Goal: Task Accomplishment & Management: Manage account settings

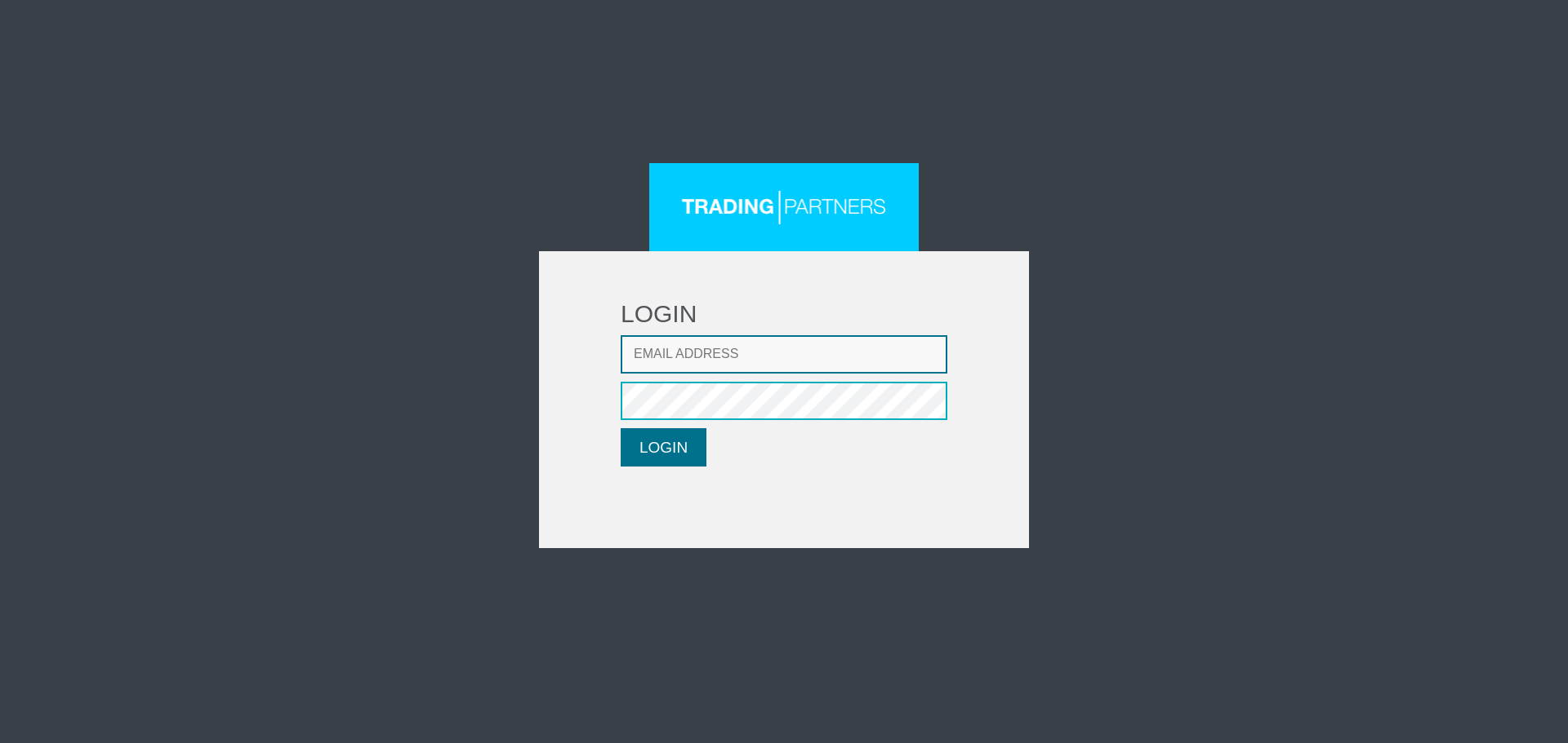
type input "[EMAIL_ADDRESS][DOMAIN_NAME]"
click at [658, 447] on button "LOGIN" at bounding box center [663, 448] width 86 height 39
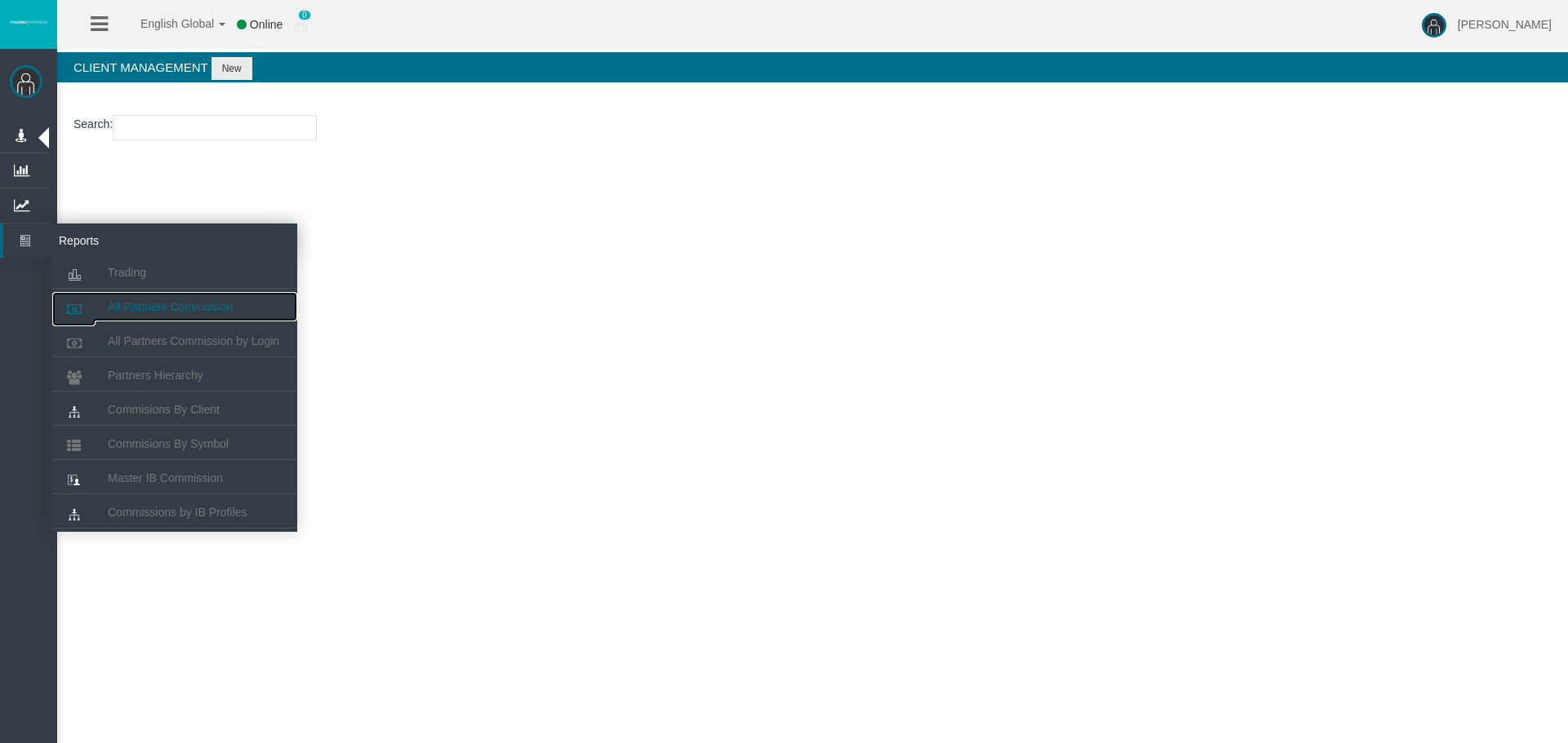
click at [142, 299] on link "All Partners Commission" at bounding box center [175, 307] width 245 height 29
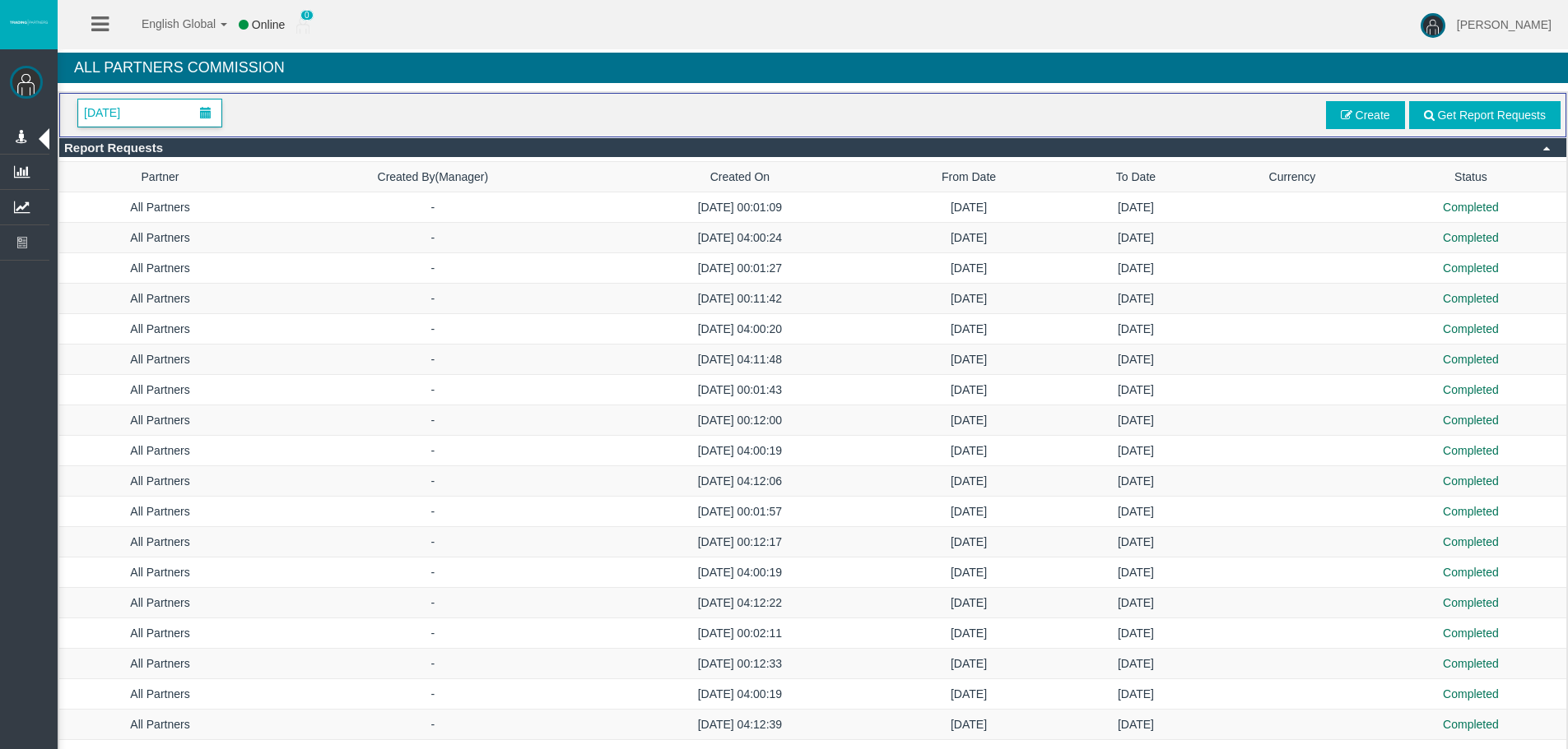
click at [171, 112] on span "[DATE]" at bounding box center [149, 113] width 143 height 27
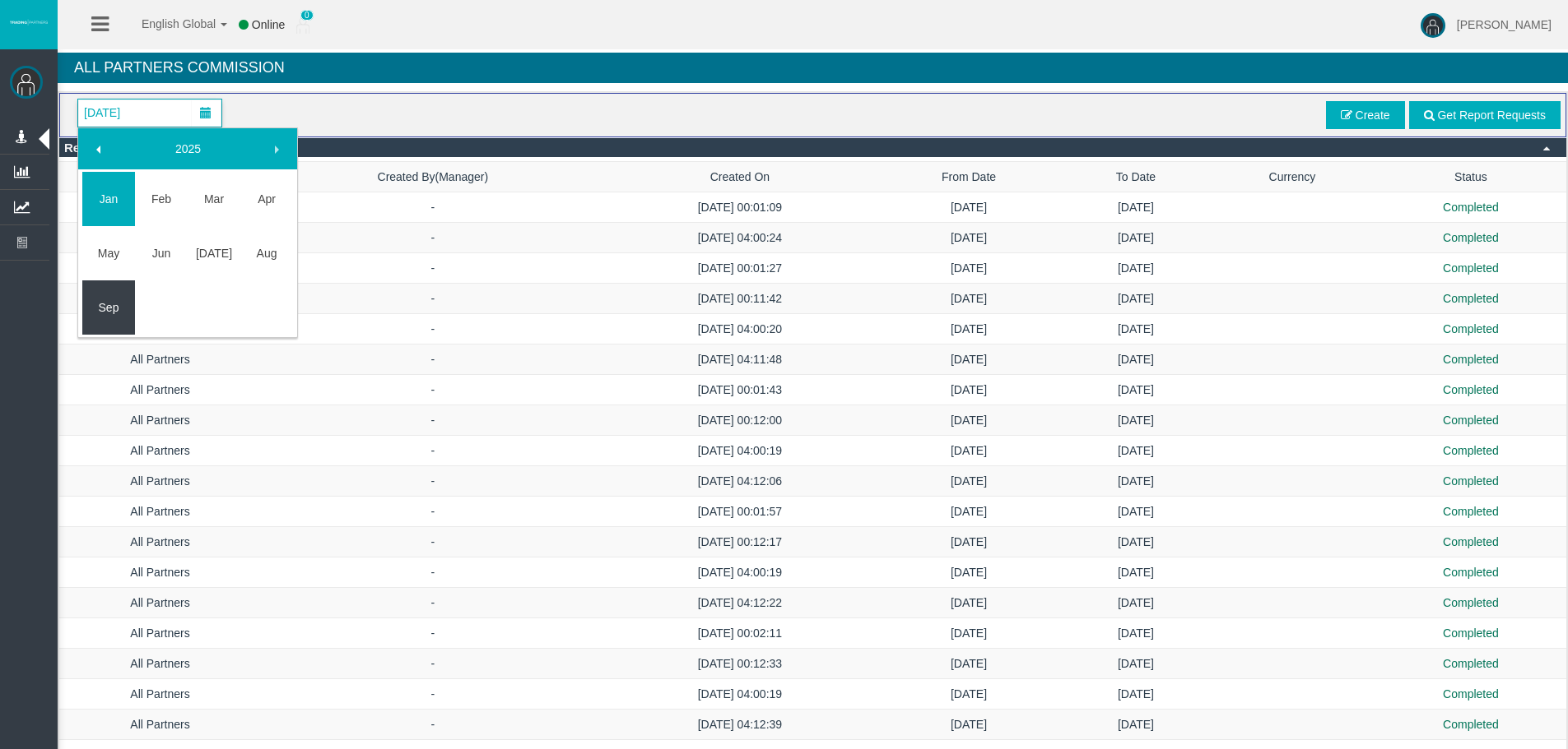
click at [98, 303] on link "Sep" at bounding box center [109, 307] width 53 height 29
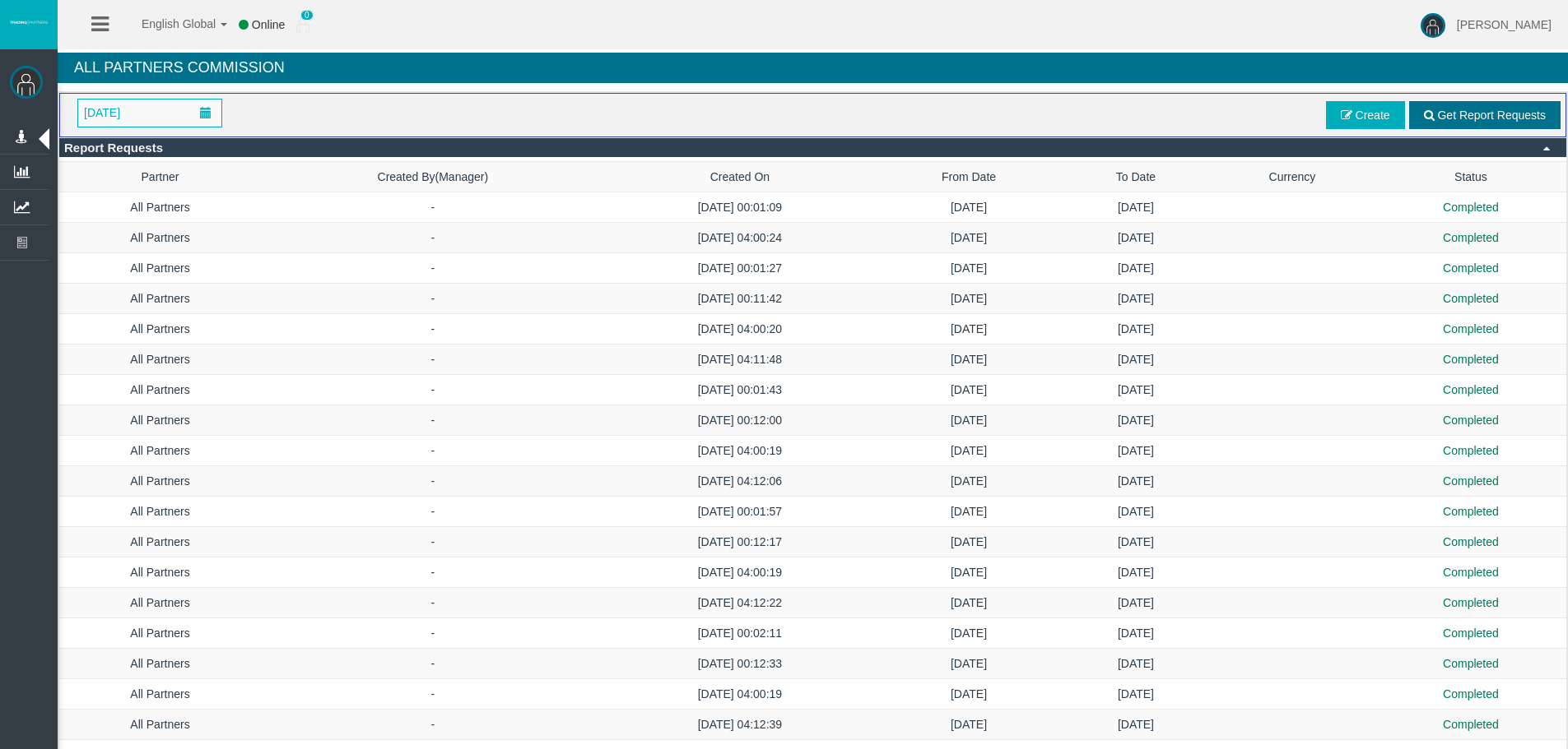
click at [1415, 115] on span "Get Report Requests" at bounding box center [1485, 115] width 152 height 28
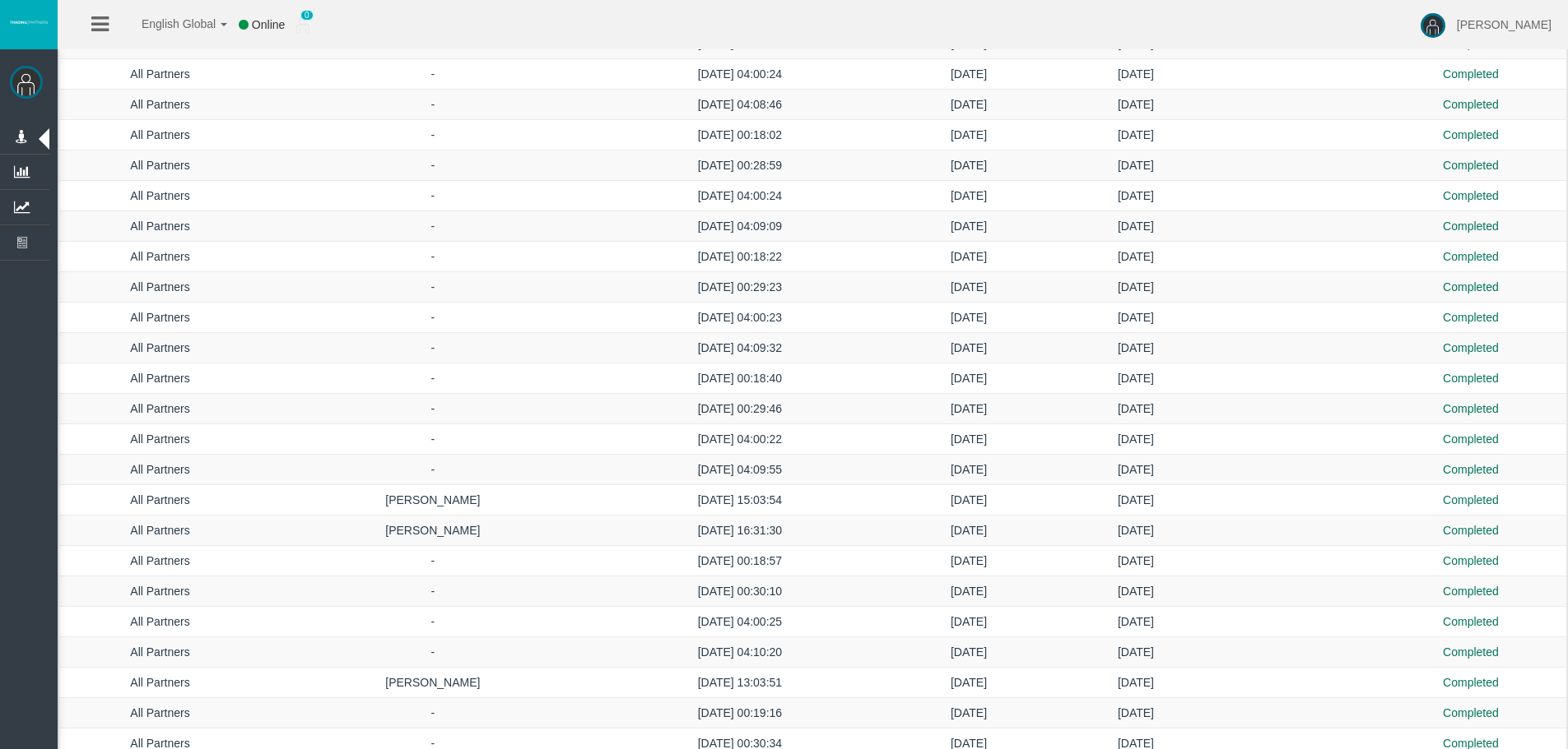
scroll to position [1870, 0]
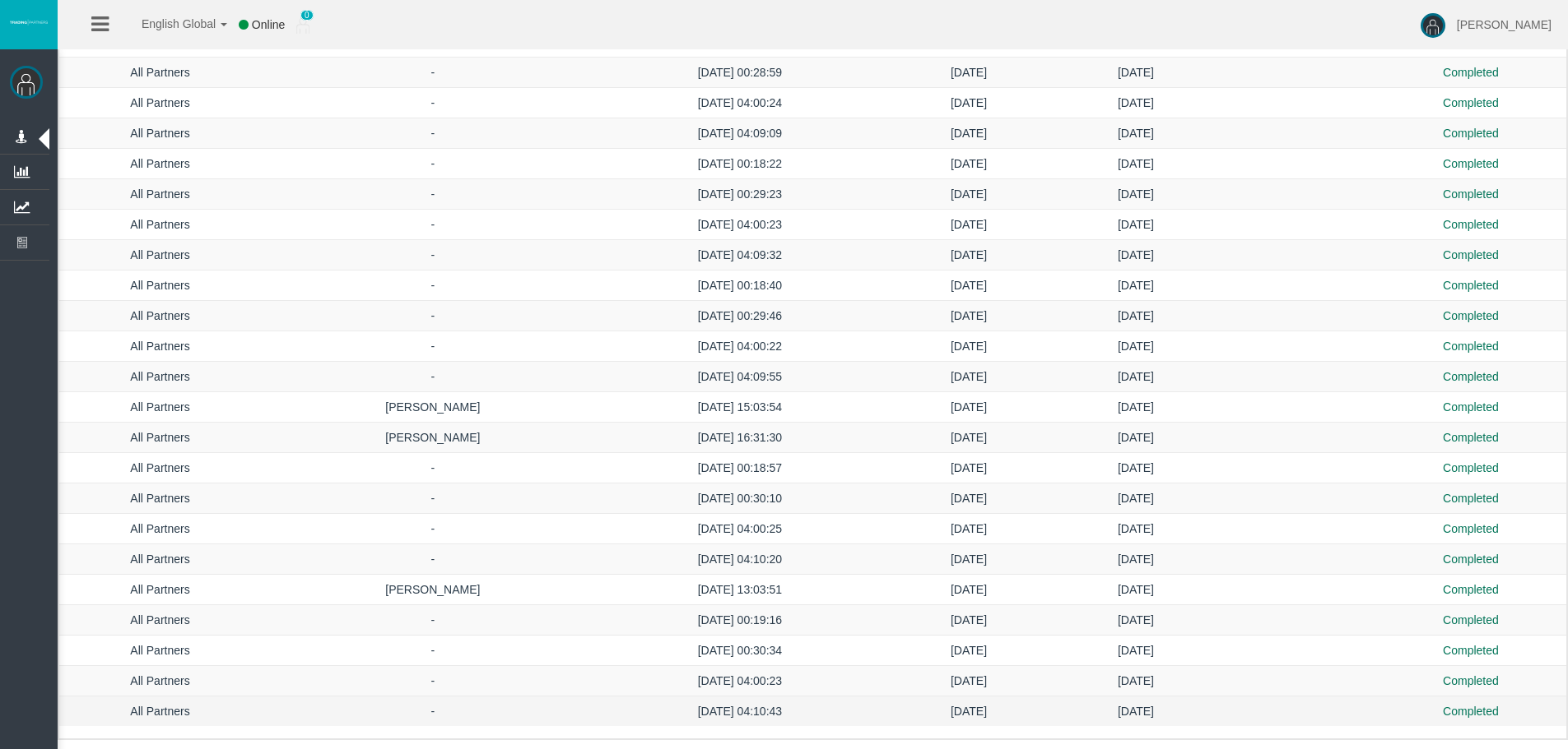
click at [1388, 708] on tr "All Partners - 20/09/2025 04:10:43 19/09/2025 19/09/2025 Completed" at bounding box center [813, 711] width 1507 height 30
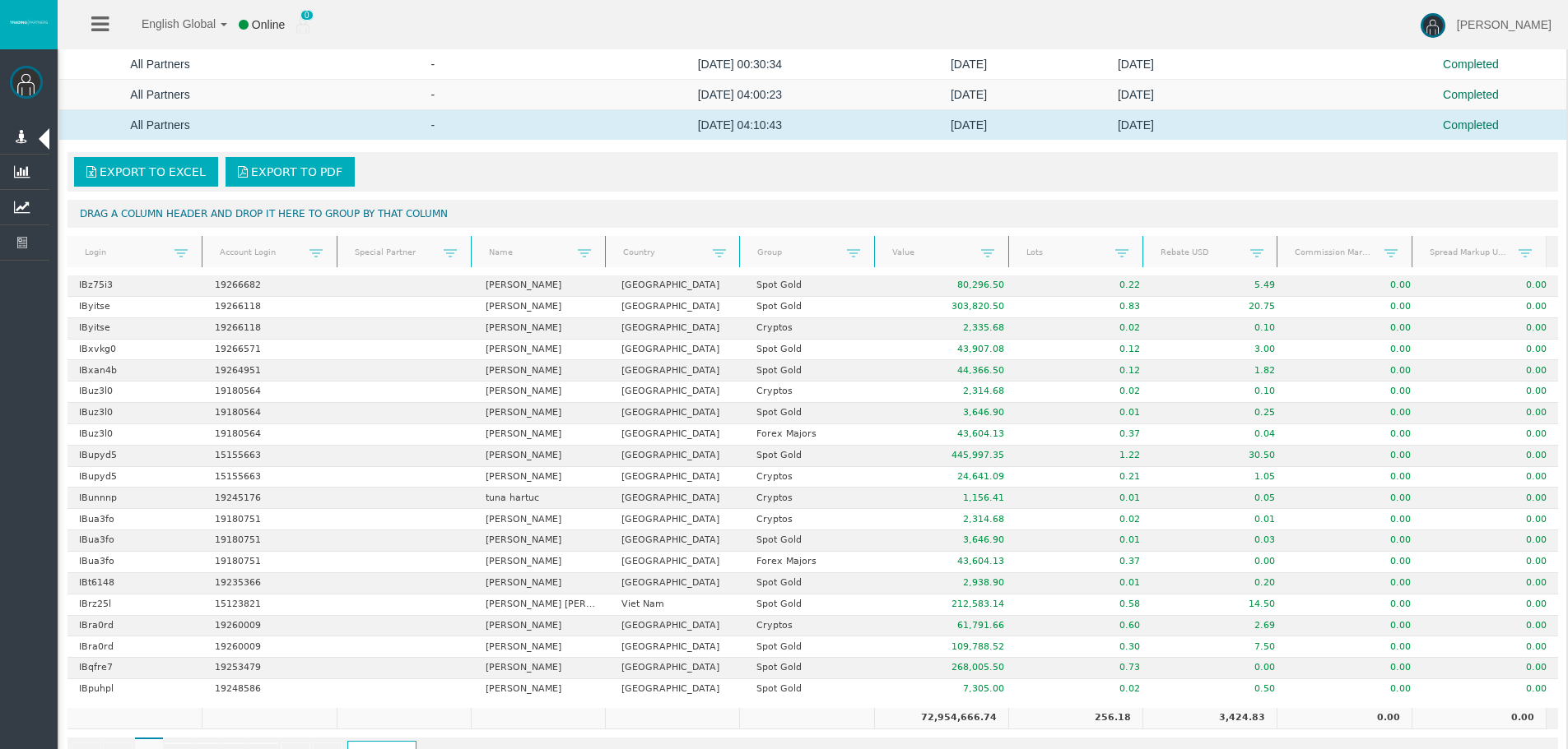
scroll to position [2513, 0]
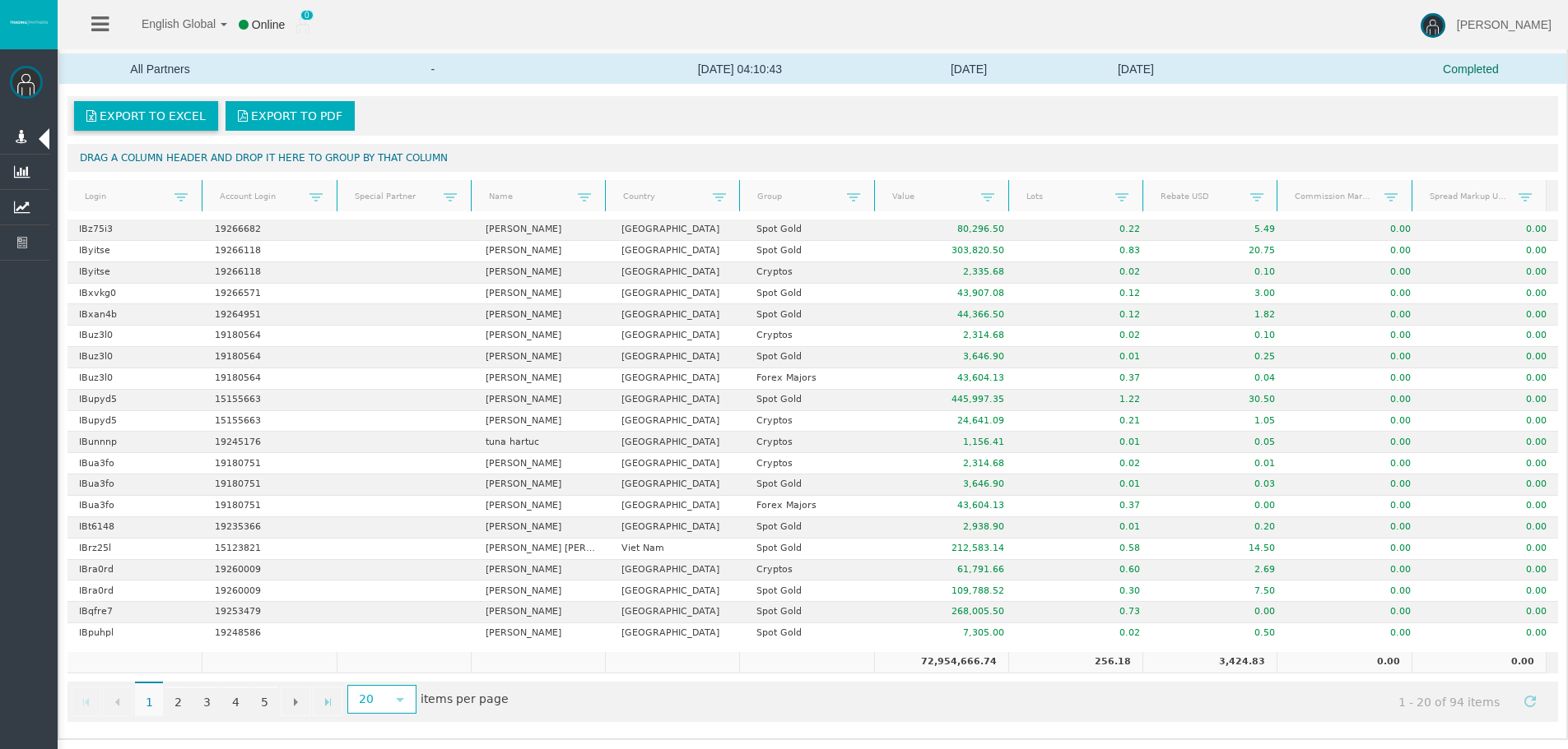
click at [176, 125] on link "Export to Excel" at bounding box center [146, 116] width 144 height 29
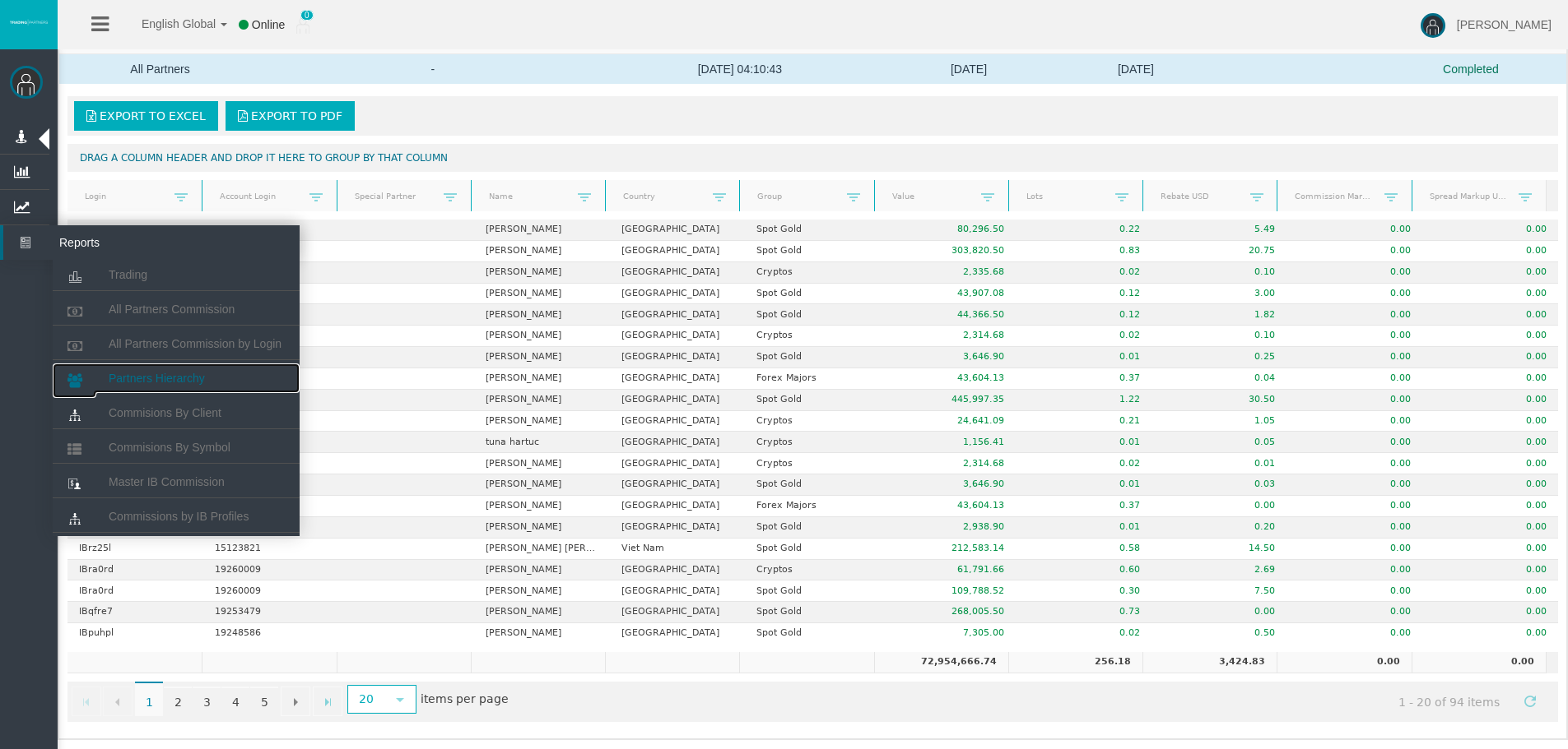
click at [158, 370] on link "Partners Hierarchy" at bounding box center [176, 378] width 247 height 29
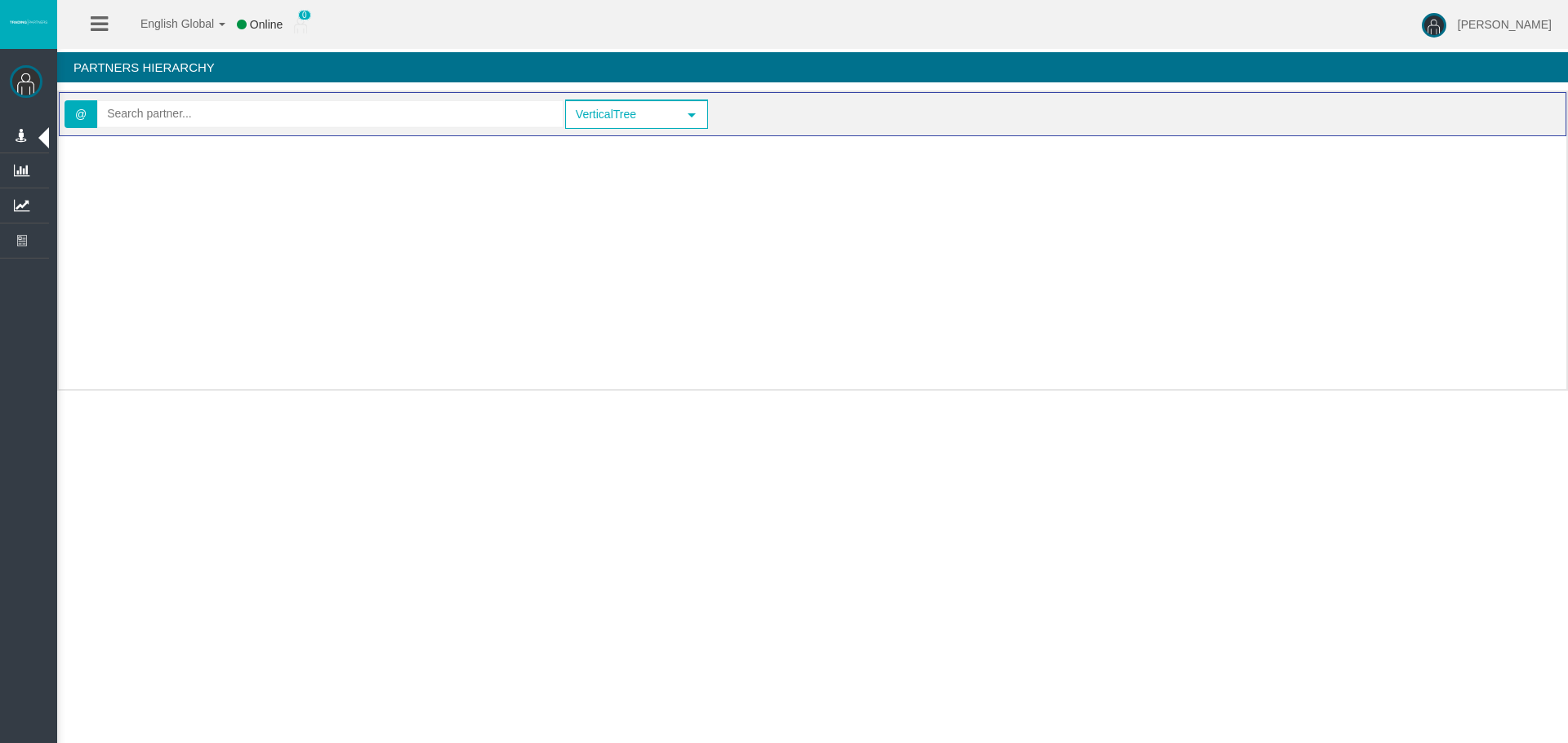
click at [247, 98] on div "@" at bounding box center [314, 114] width 499 height 33
click at [239, 110] on input "text" at bounding box center [329, 114] width 464 height 25
paste input "IBdd5qe"
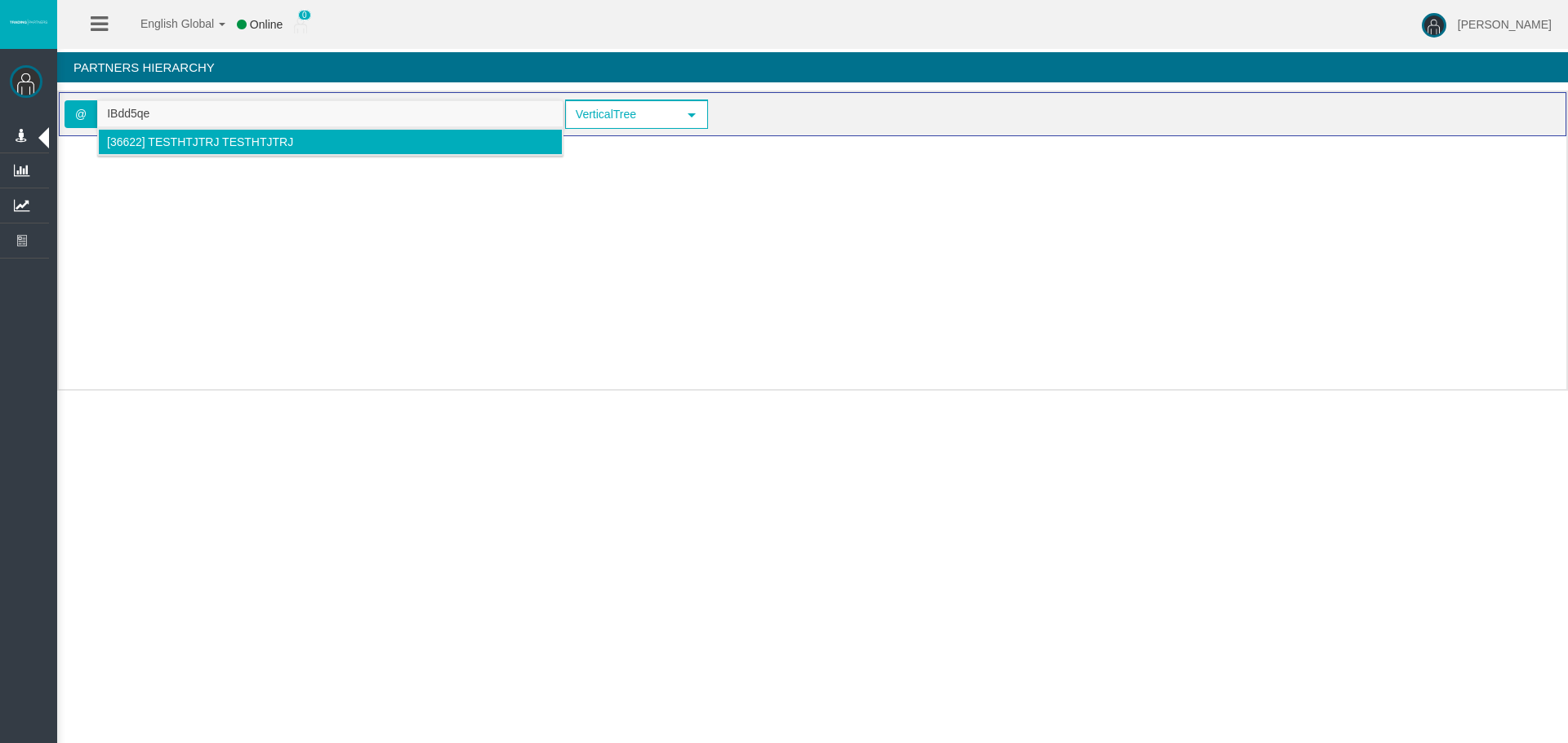
click at [239, 144] on span "[36622] Testhtjtrj Testhtjtrj" at bounding box center [200, 142] width 186 height 14
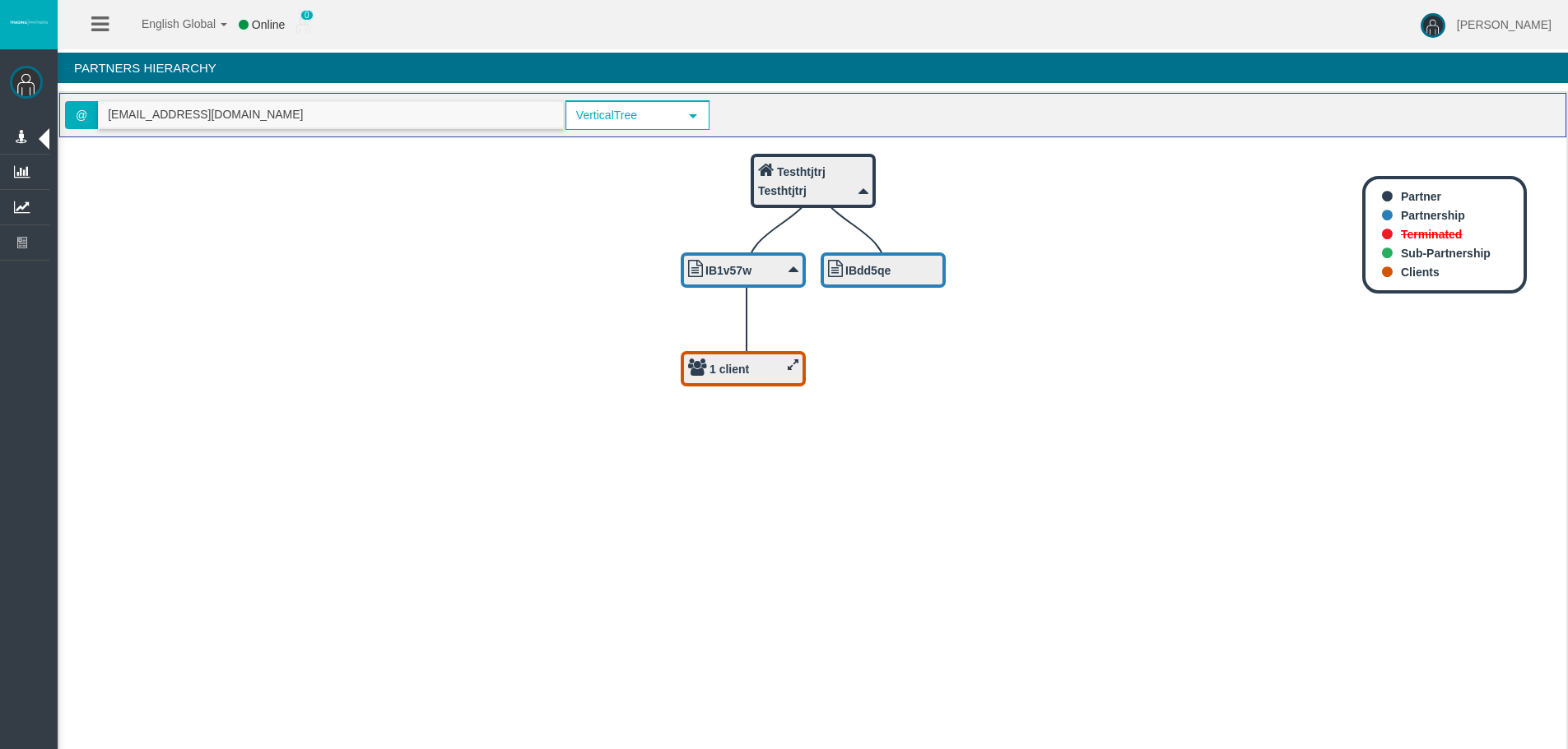
type input "testhtjtrj@gmail.com"
click at [771, 380] on div "1 client" at bounding box center [743, 369] width 126 height 35
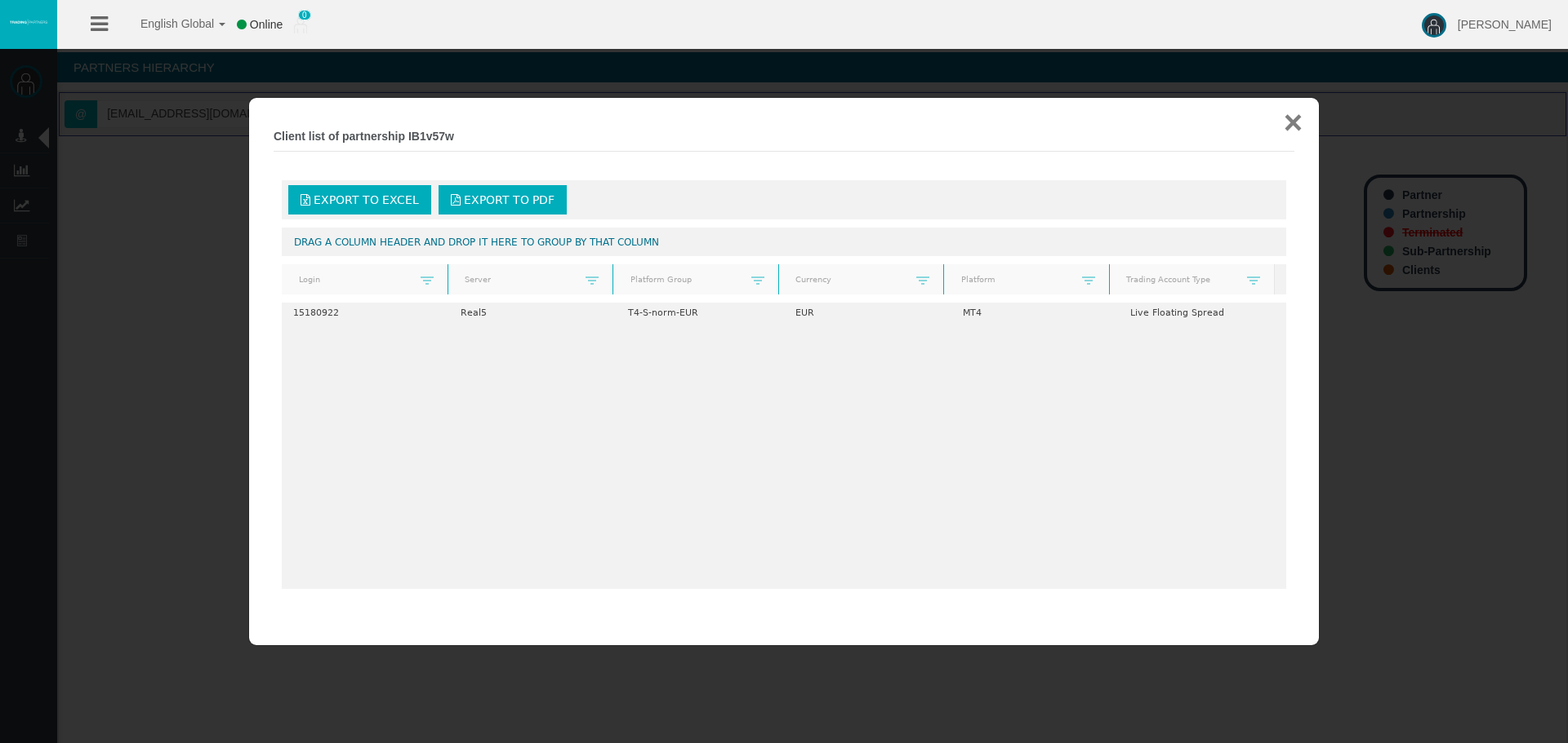
click at [1294, 128] on button "×" at bounding box center [1292, 123] width 18 height 33
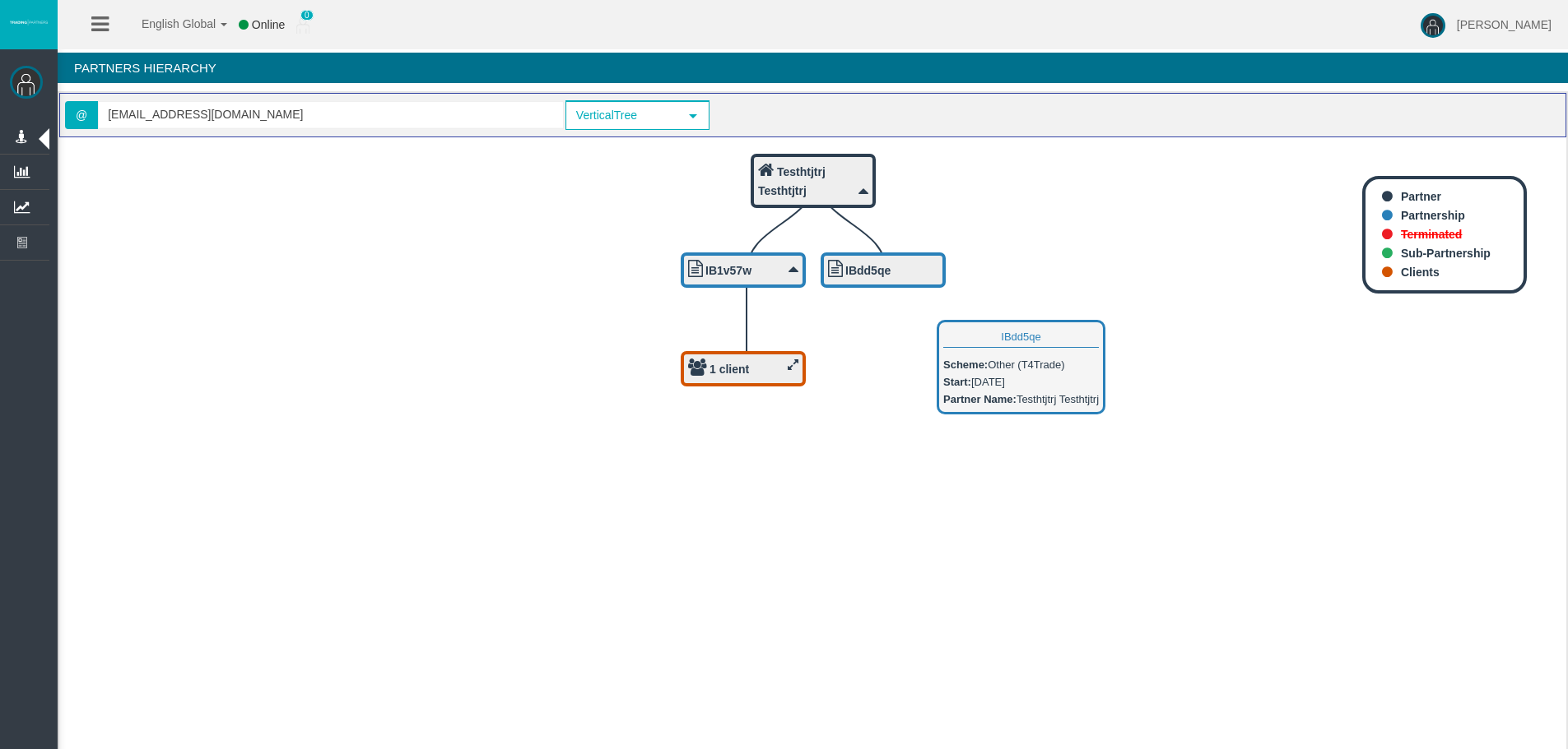
click at [871, 275] on b "IBdd5qe" at bounding box center [867, 270] width 46 height 14
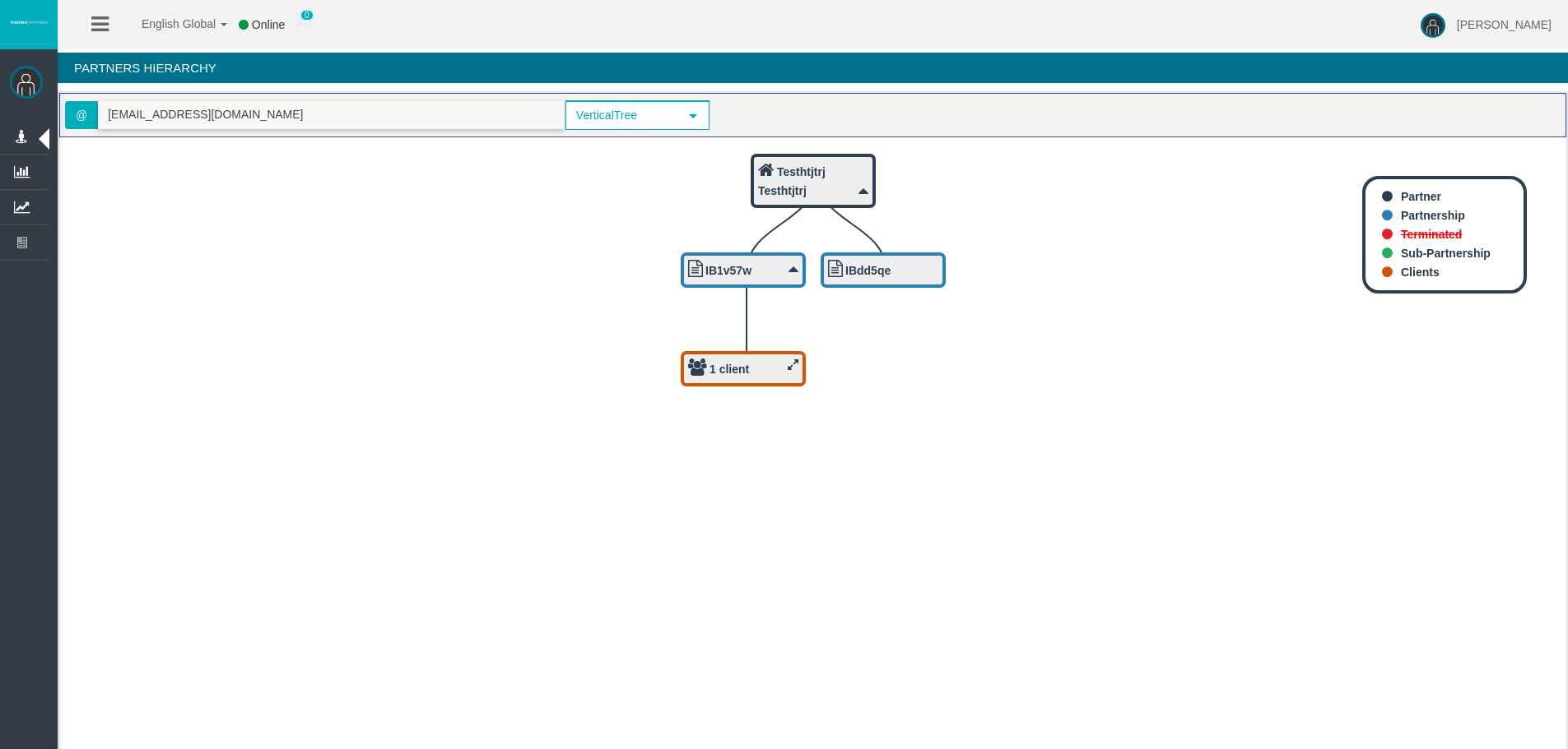
click at [317, 118] on input "testhtjtrj@gmail.com" at bounding box center [330, 115] width 464 height 25
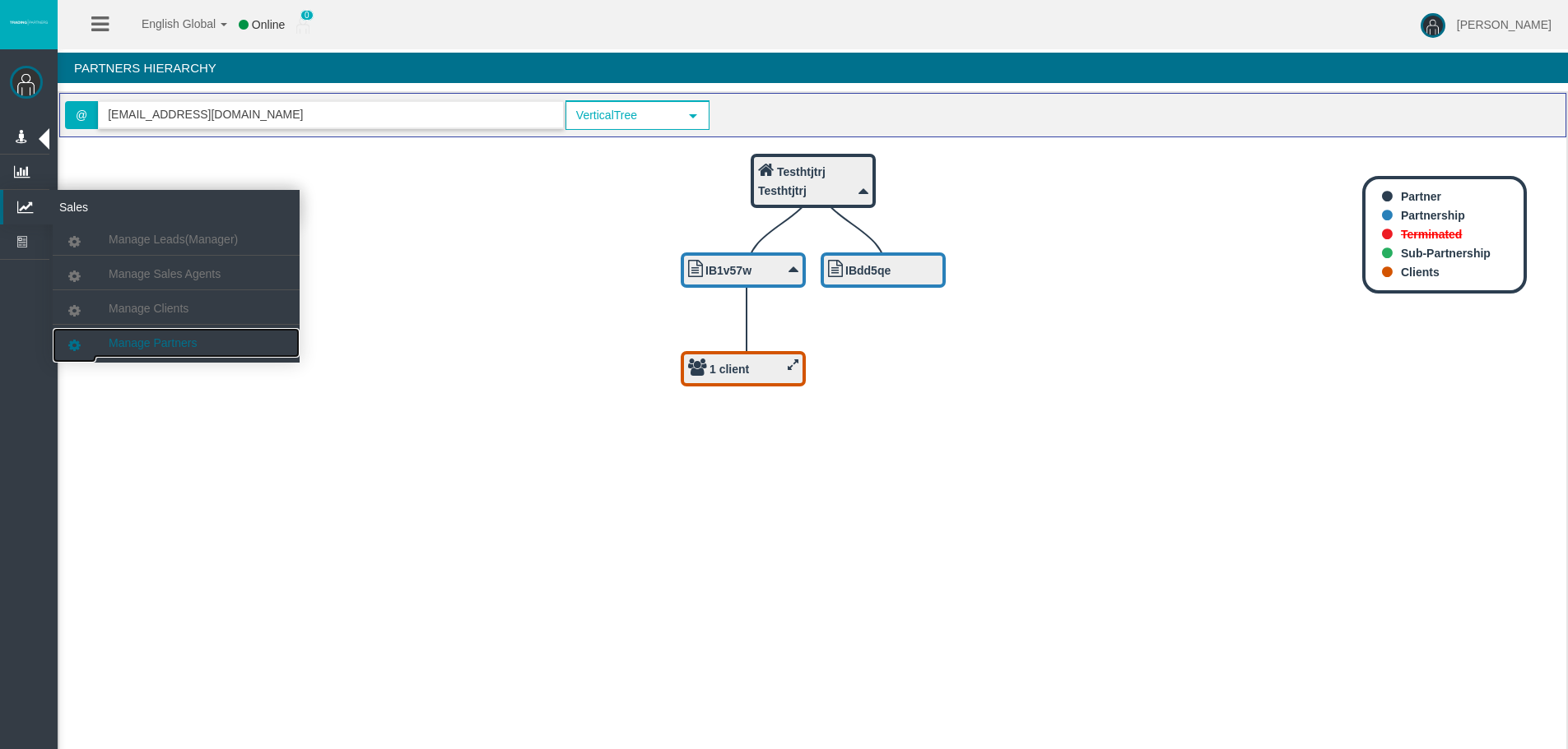
click at [166, 339] on span "Manage Partners" at bounding box center [153, 343] width 88 height 14
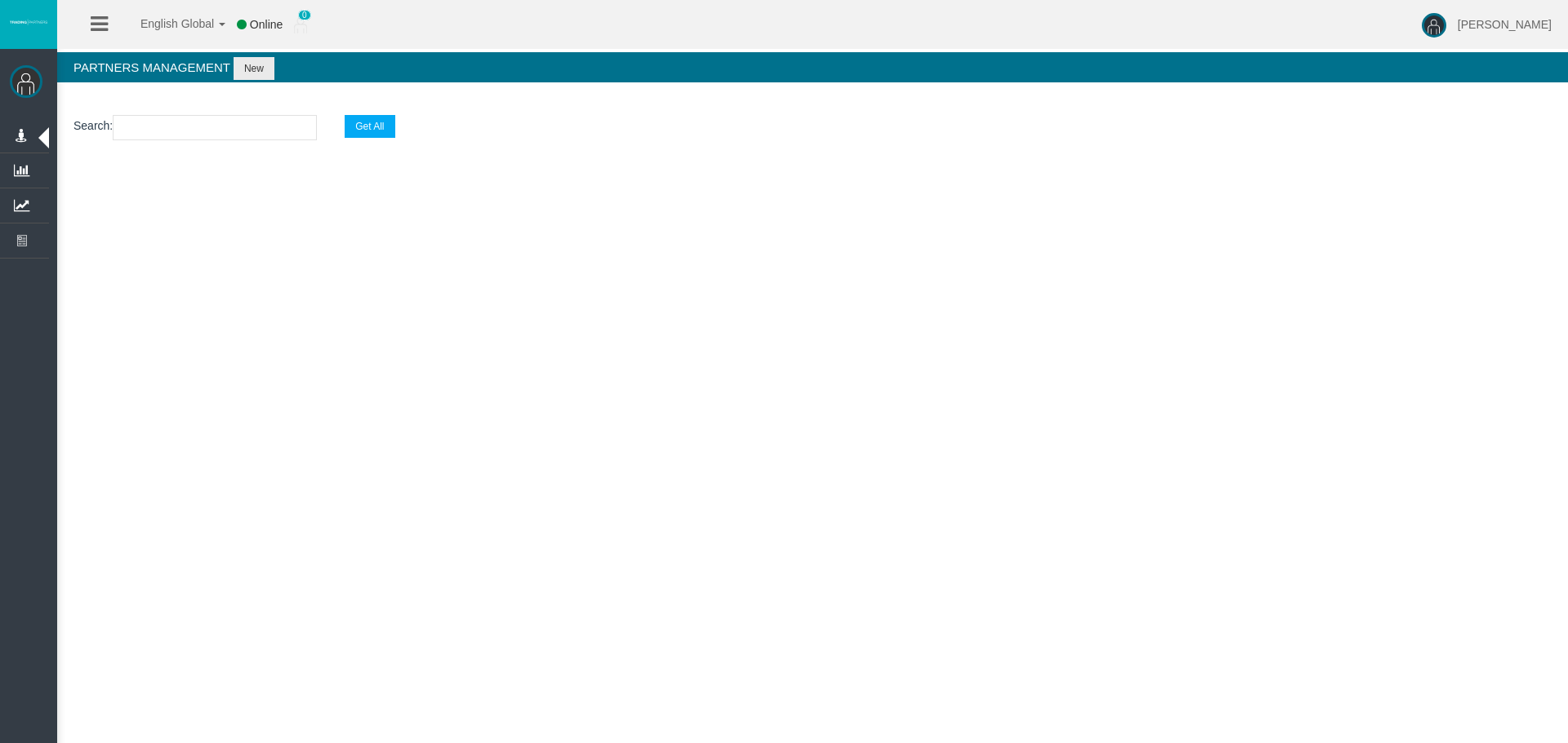
click at [196, 116] on input "text" at bounding box center [214, 127] width 204 height 25
paste input "testhtjtrj@gmail.com"
type input "testhtjtrj@gmail.com"
select select "25"
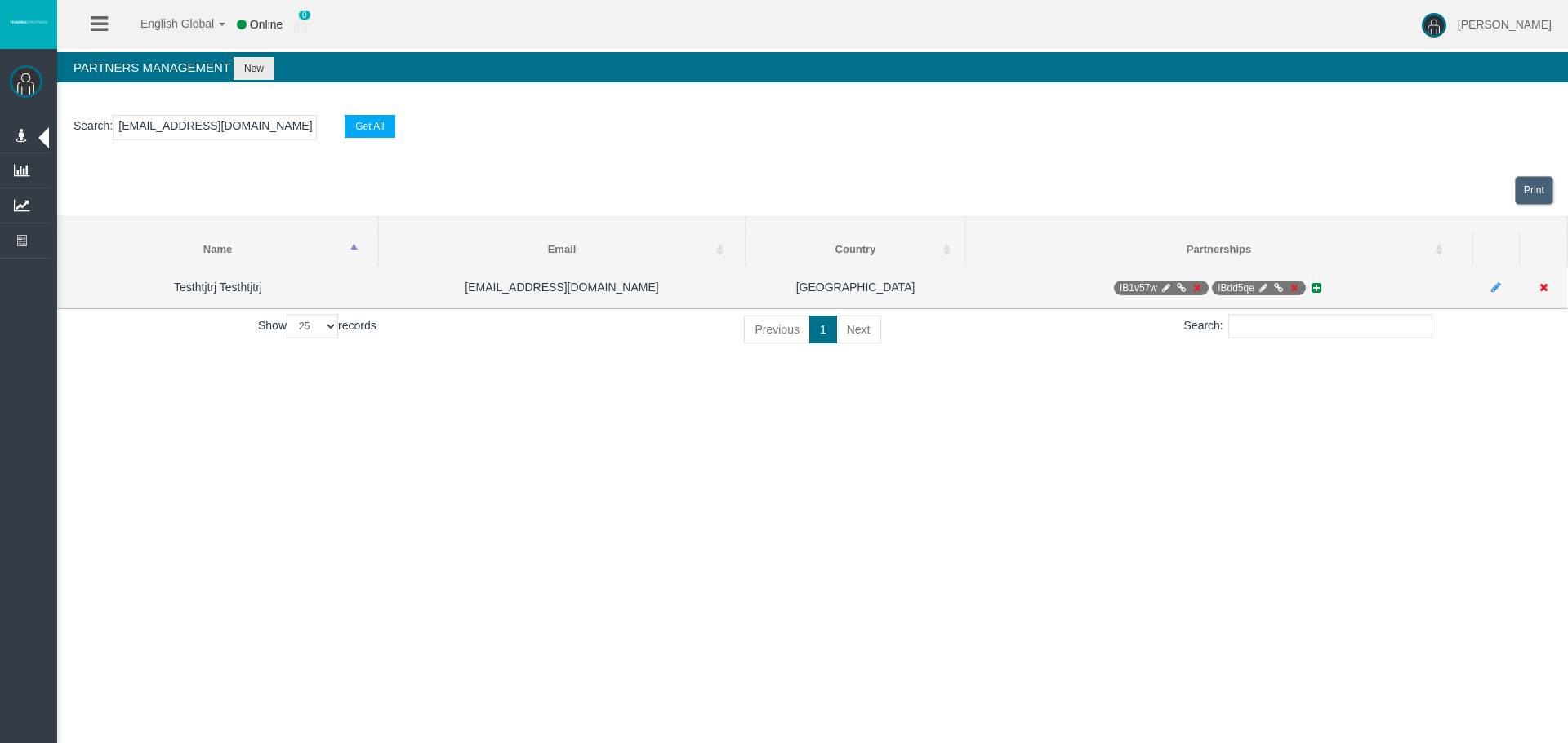
type input "testhtjtrj@gmail.com"
click at [1266, 289] on icon at bounding box center [1262, 288] width 13 height 10
select select "0"
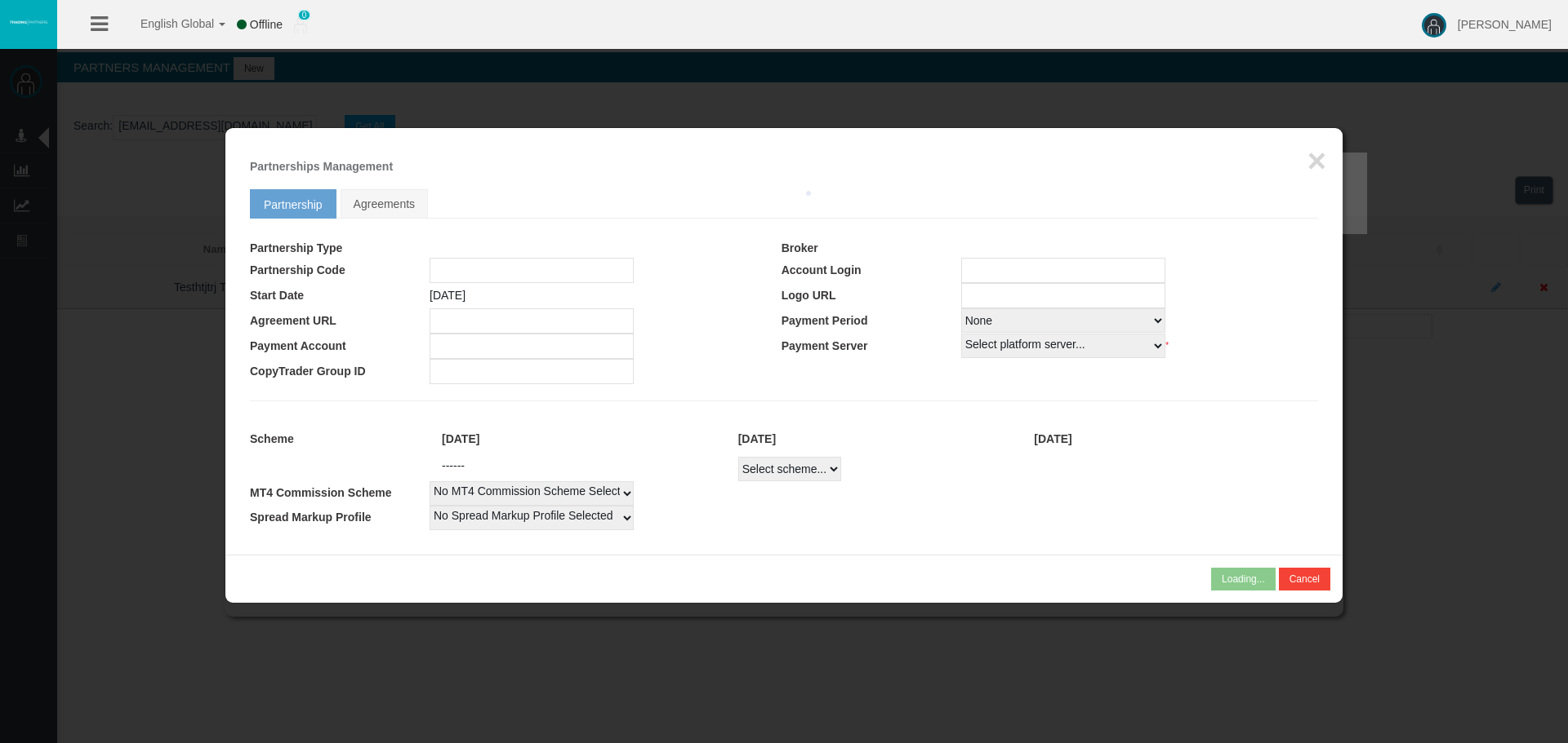
type input "IBdd5qe"
type input "19268999"
select select "1"
type input "19268999"
select select "1"
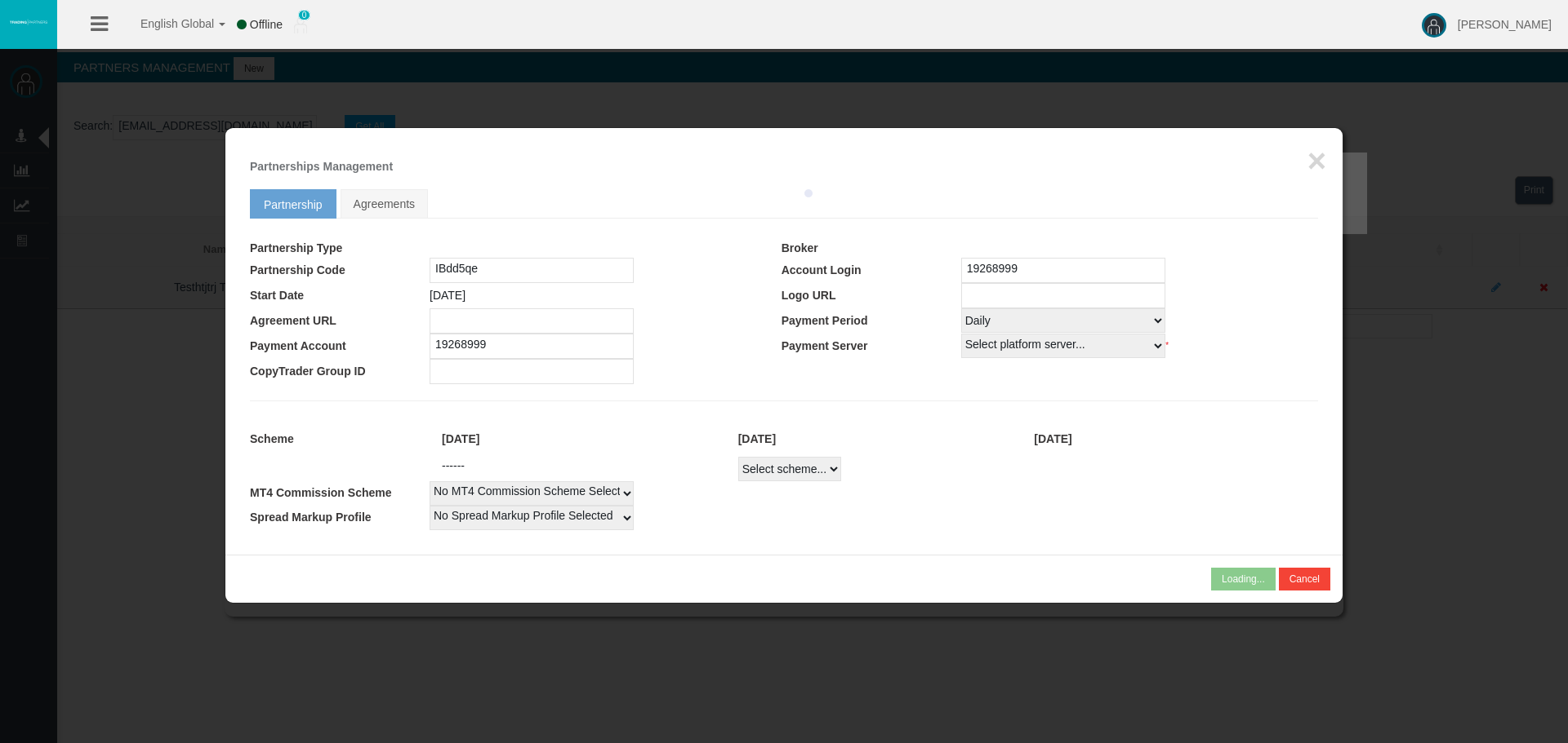
select select
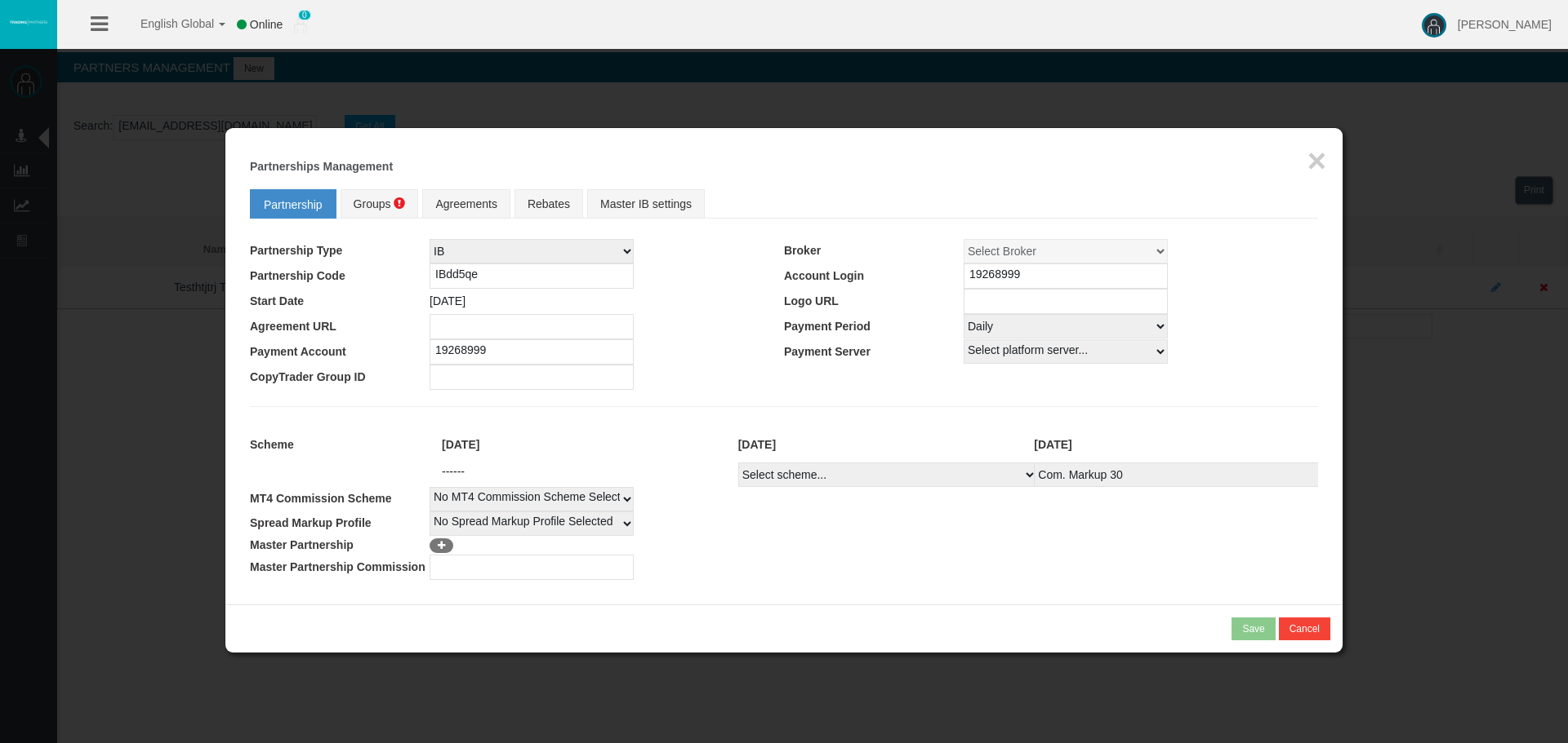
click at [991, 285] on input "19268999" at bounding box center [1065, 276] width 204 height 25
click at [992, 283] on input "19268999" at bounding box center [1065, 276] width 204 height 25
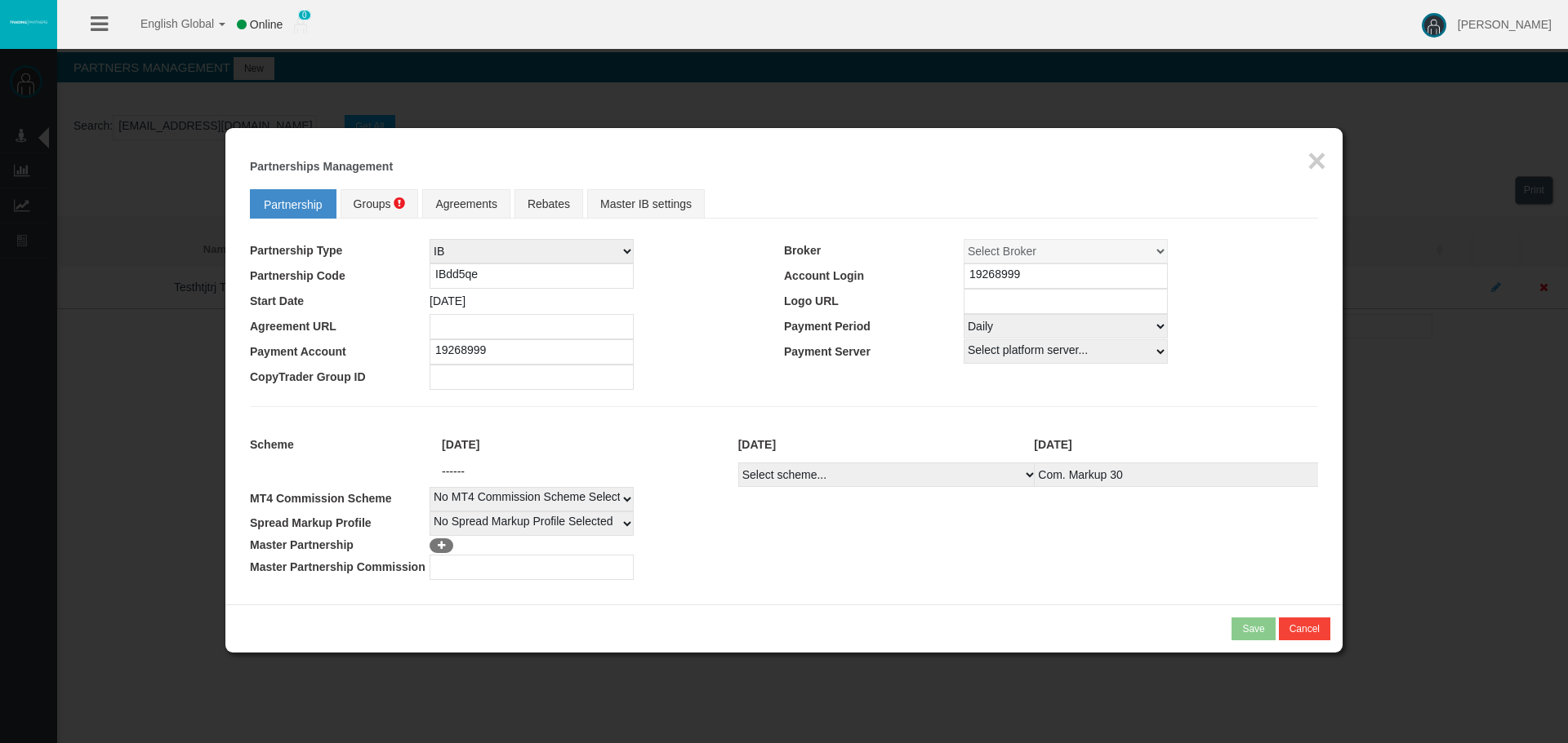
click at [486, 271] on input "IBdd5qe" at bounding box center [531, 276] width 204 height 25
click at [1320, 162] on button "×" at bounding box center [1316, 161] width 18 height 33
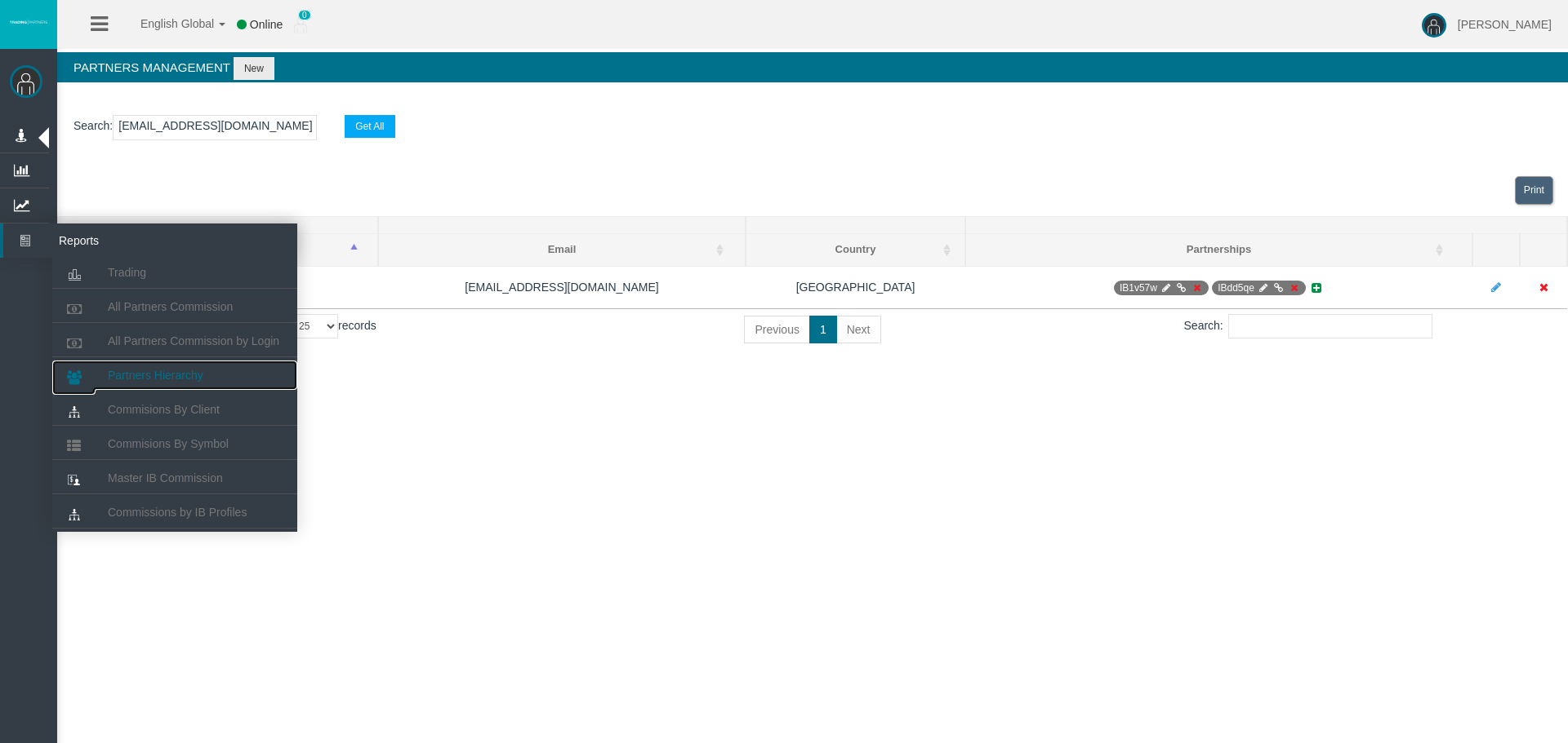
click at [182, 379] on span "Partners Hierarchy" at bounding box center [155, 375] width 96 height 14
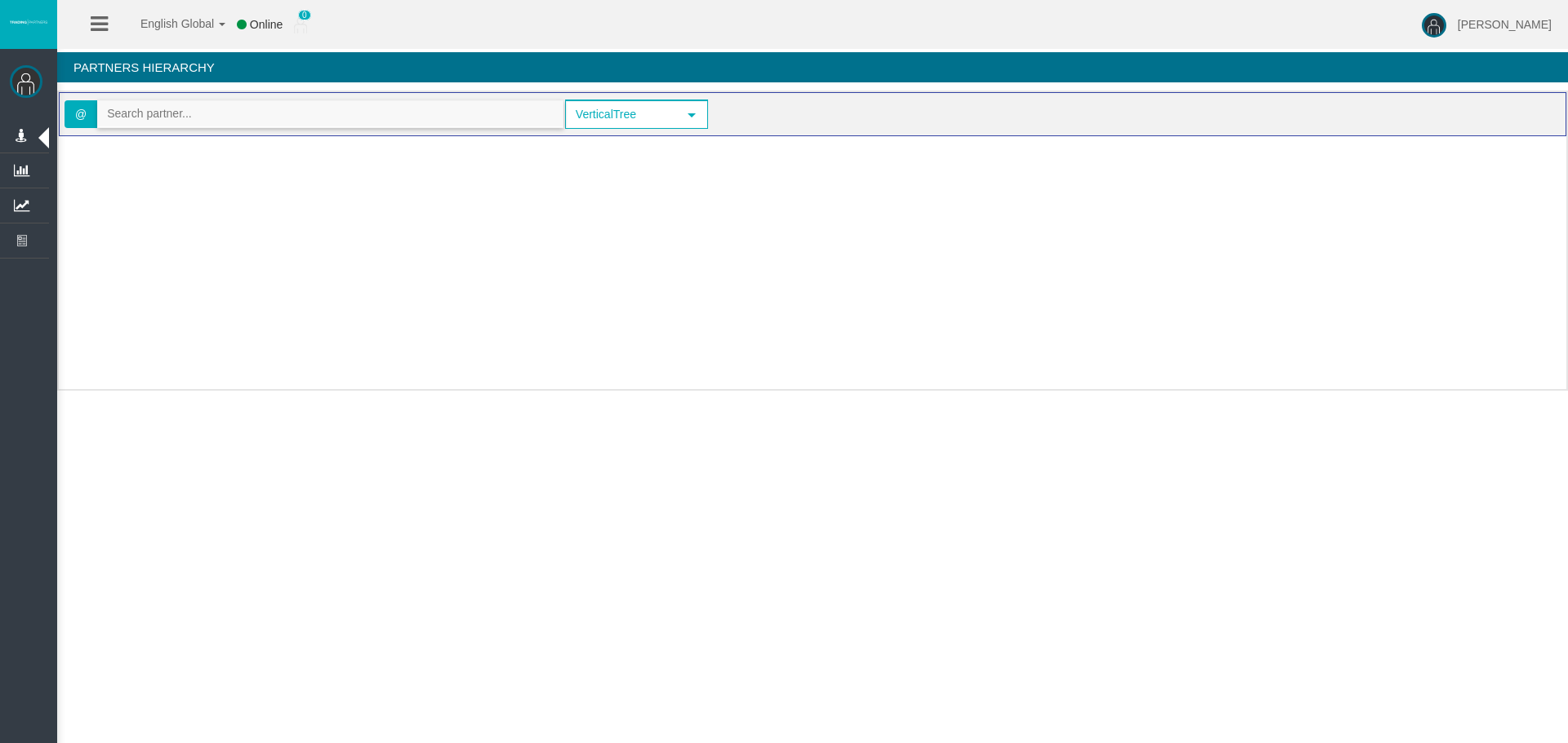
click at [167, 124] on input "text" at bounding box center [329, 114] width 464 height 25
paste input "IBdd5qe"
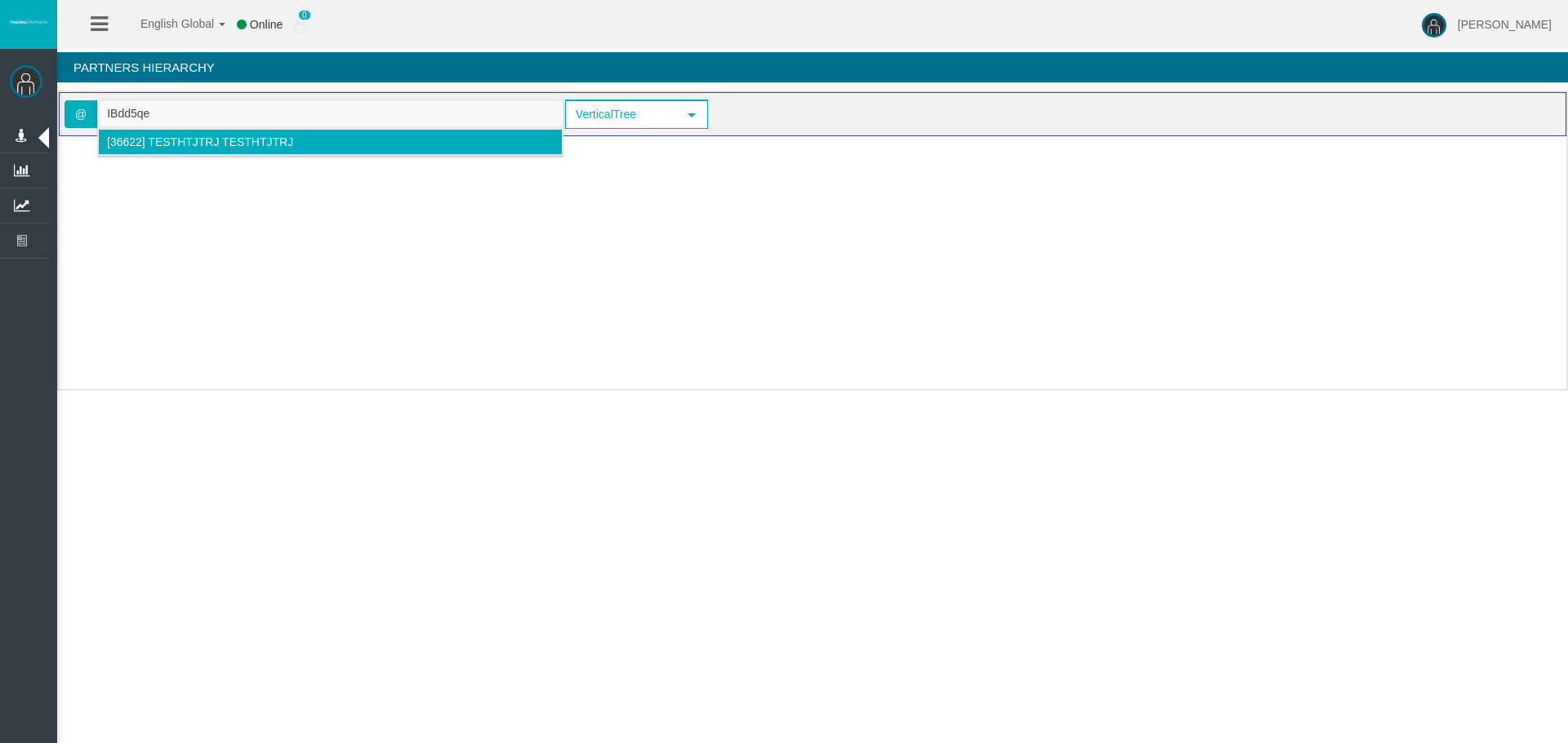
click at [172, 151] on li "[36622] Testhtjtrj Testhtjtrj" at bounding box center [329, 142] width 464 height 26
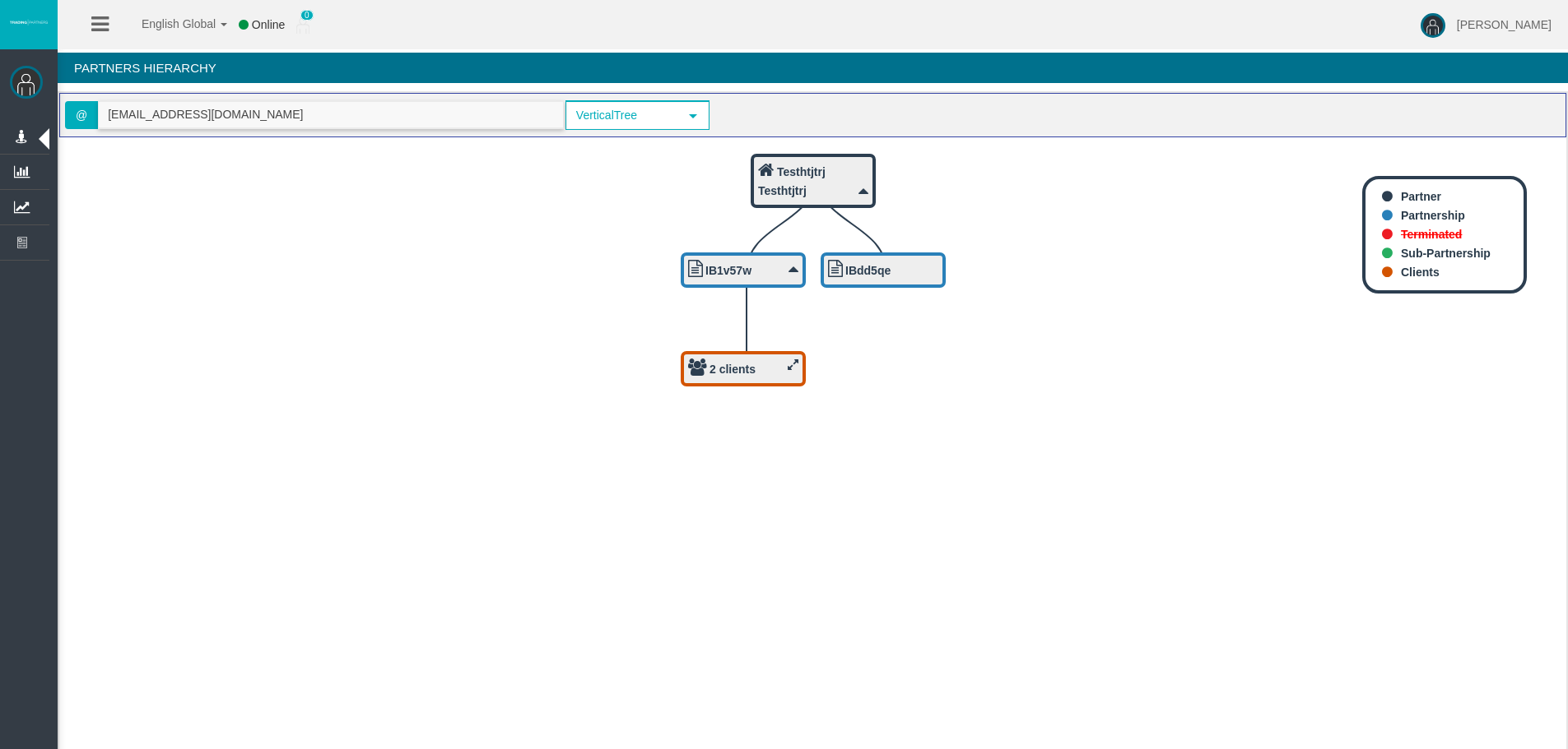
type input "testhtjtrj@gmail.com"
click at [708, 370] on div "2 clients" at bounding box center [743, 369] width 110 height 20
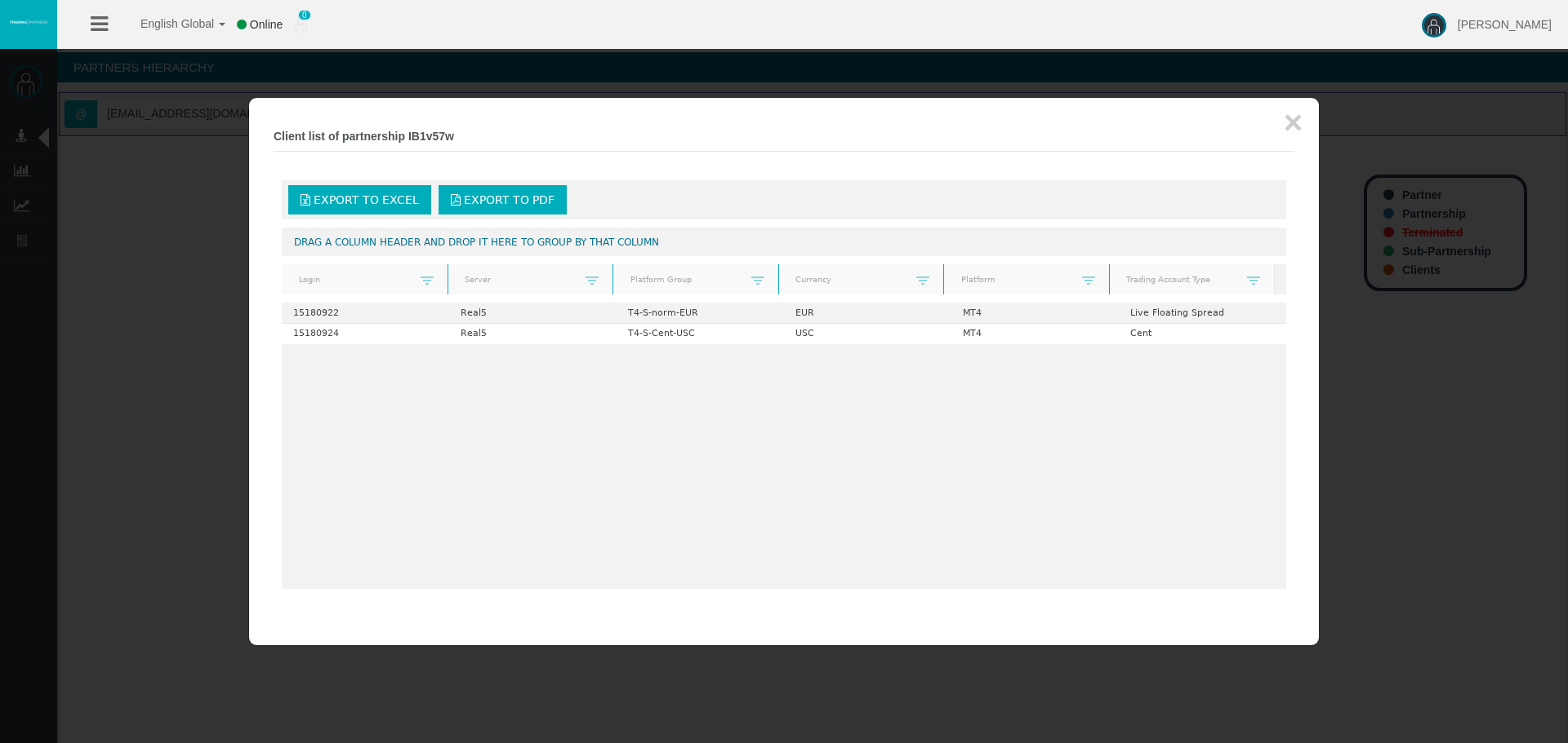
click at [728, 400] on div "15180922 Real5 T4-S-norm-EUR EUR MT4 Live Floating Spread 15180924 Real5 T4-S-C…" at bounding box center [784, 446] width 1004 height 287
click at [721, 383] on div "15180922 Real5 T4-S-norm-EUR EUR MT4 Live Floating Spread 15180924 Real5 T4-S-C…" at bounding box center [784, 446] width 1004 height 287
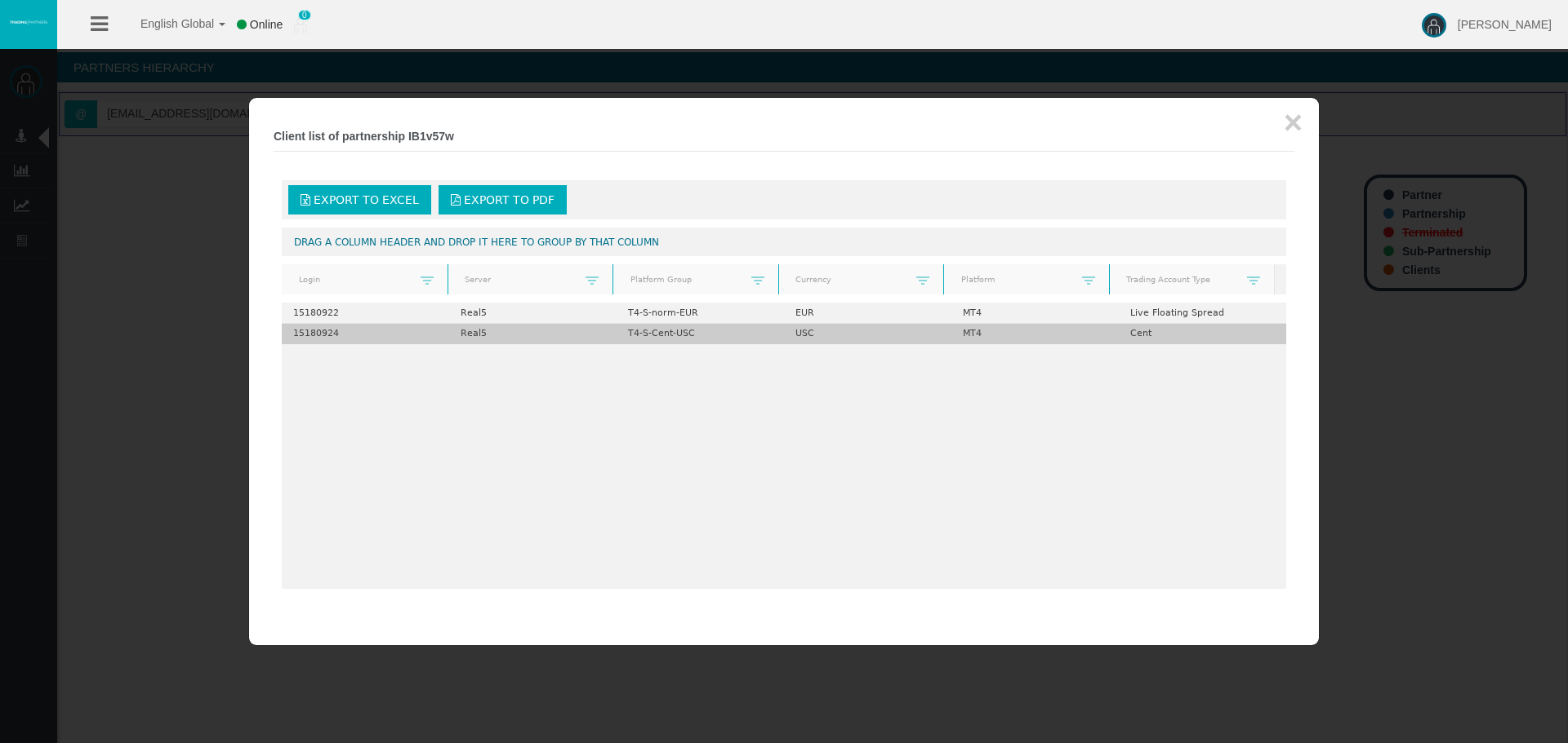
click at [317, 336] on td "15180924" at bounding box center [365, 334] width 167 height 20
copy td "15180924"
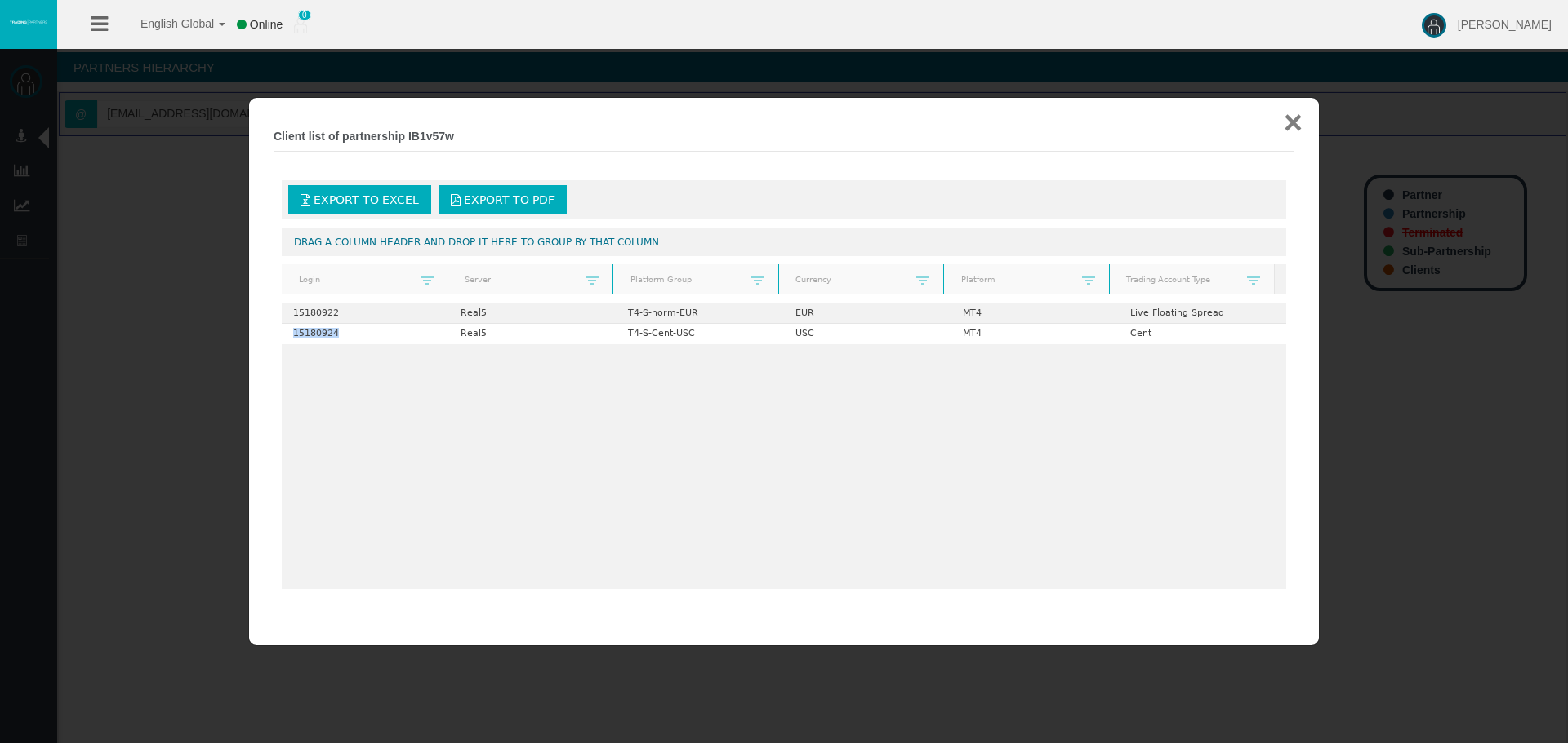
click at [1291, 124] on button "×" at bounding box center [1292, 123] width 18 height 33
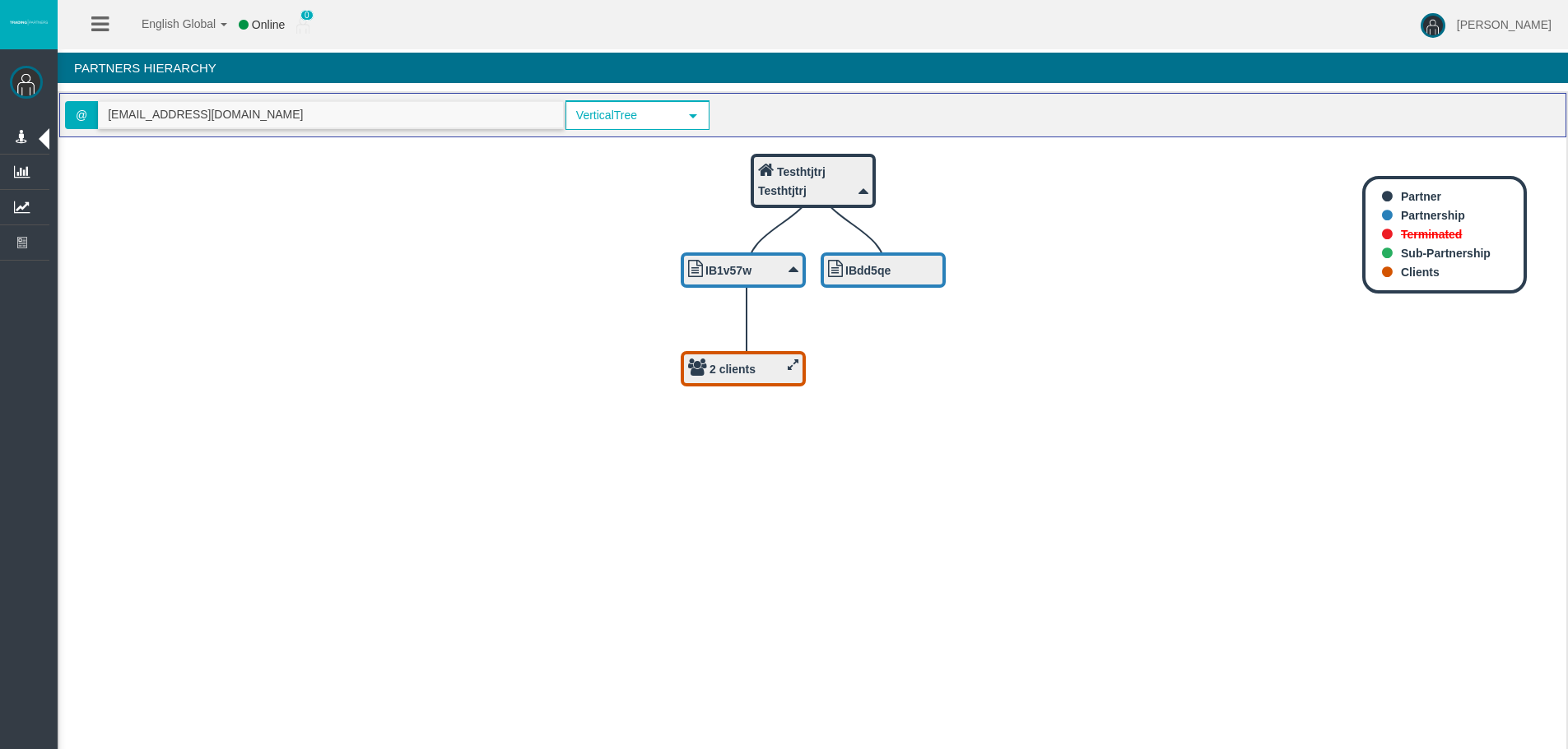
click at [182, 120] on input "testhtjtrj@gmail.com" at bounding box center [330, 115] width 464 height 25
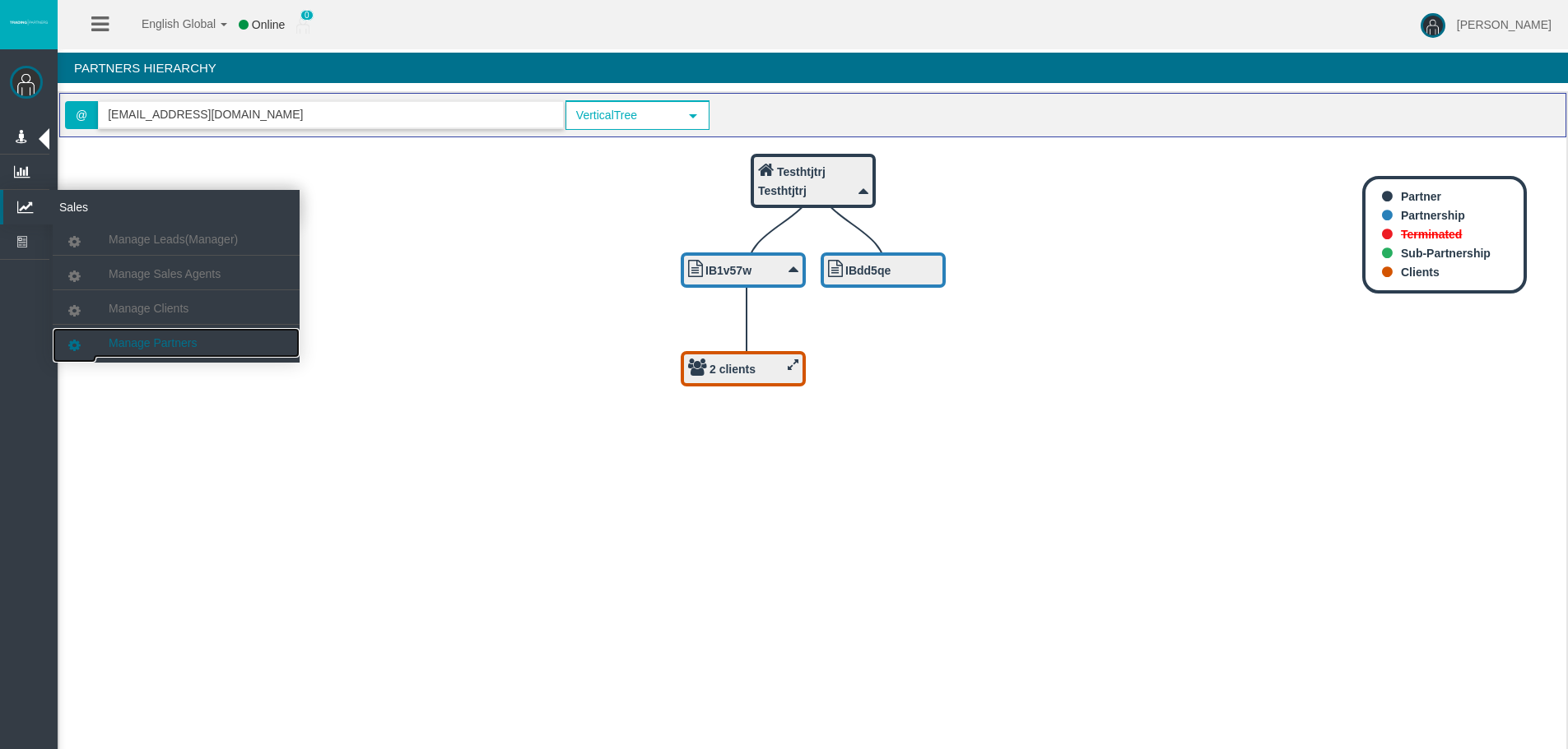
click at [189, 343] on span "Manage Partners" at bounding box center [153, 343] width 88 height 14
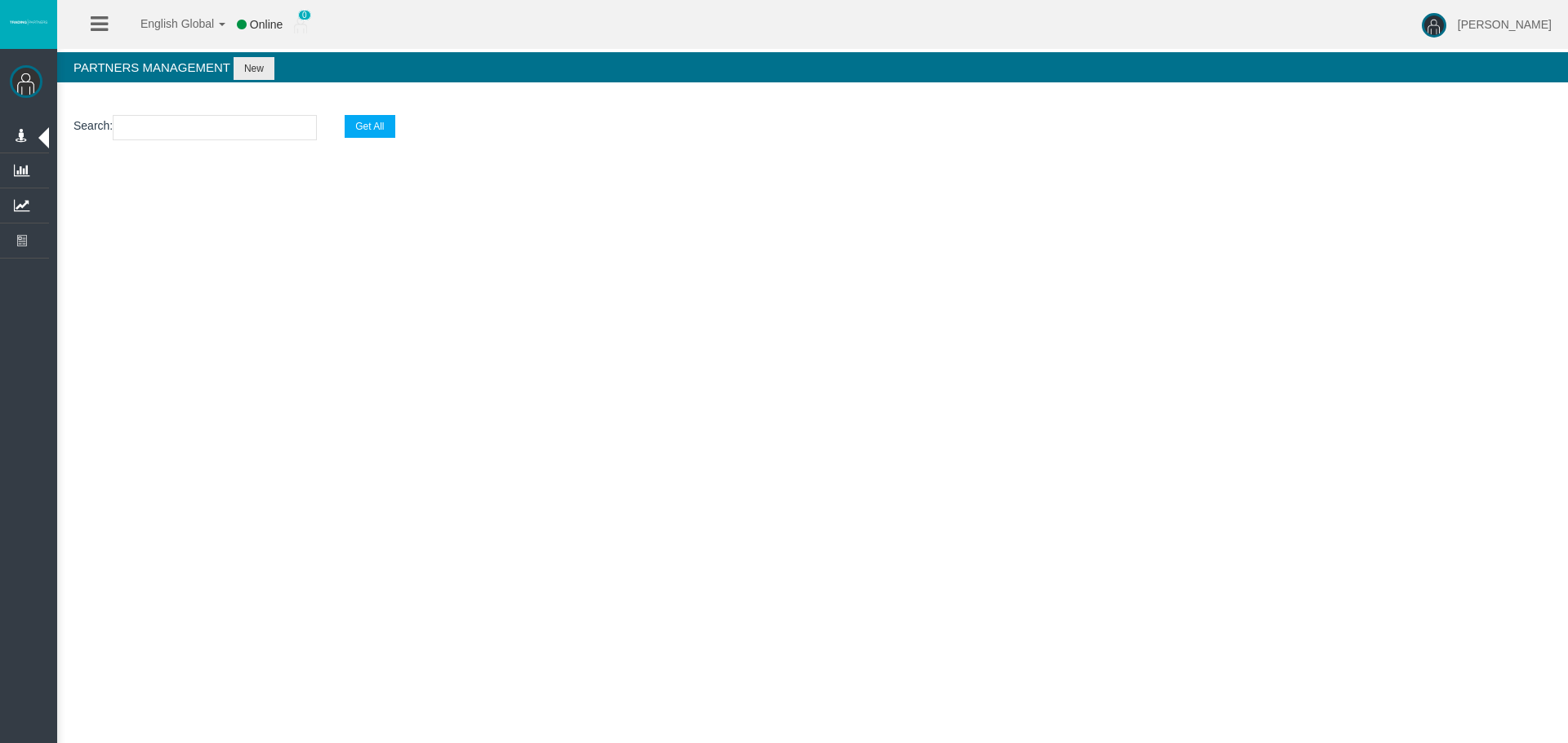
click at [215, 132] on input "text" at bounding box center [214, 127] width 204 height 25
paste input "testhtjtrj@gmail.com"
type input "testhtjtrj@gmail.com"
select select "25"
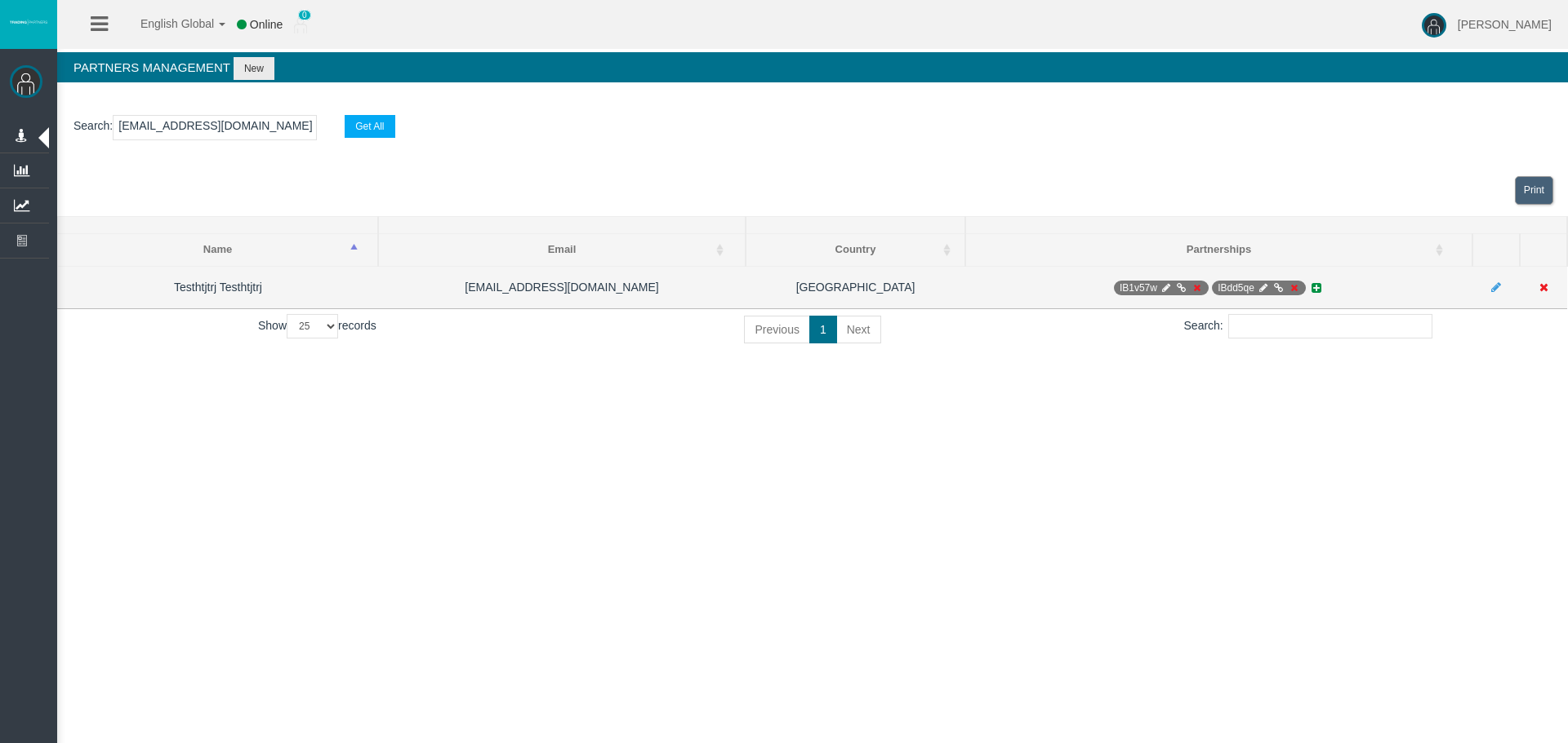
type input "testhtjtrj@gmail.com"
click at [1276, 284] on icon at bounding box center [1278, 288] width 13 height 10
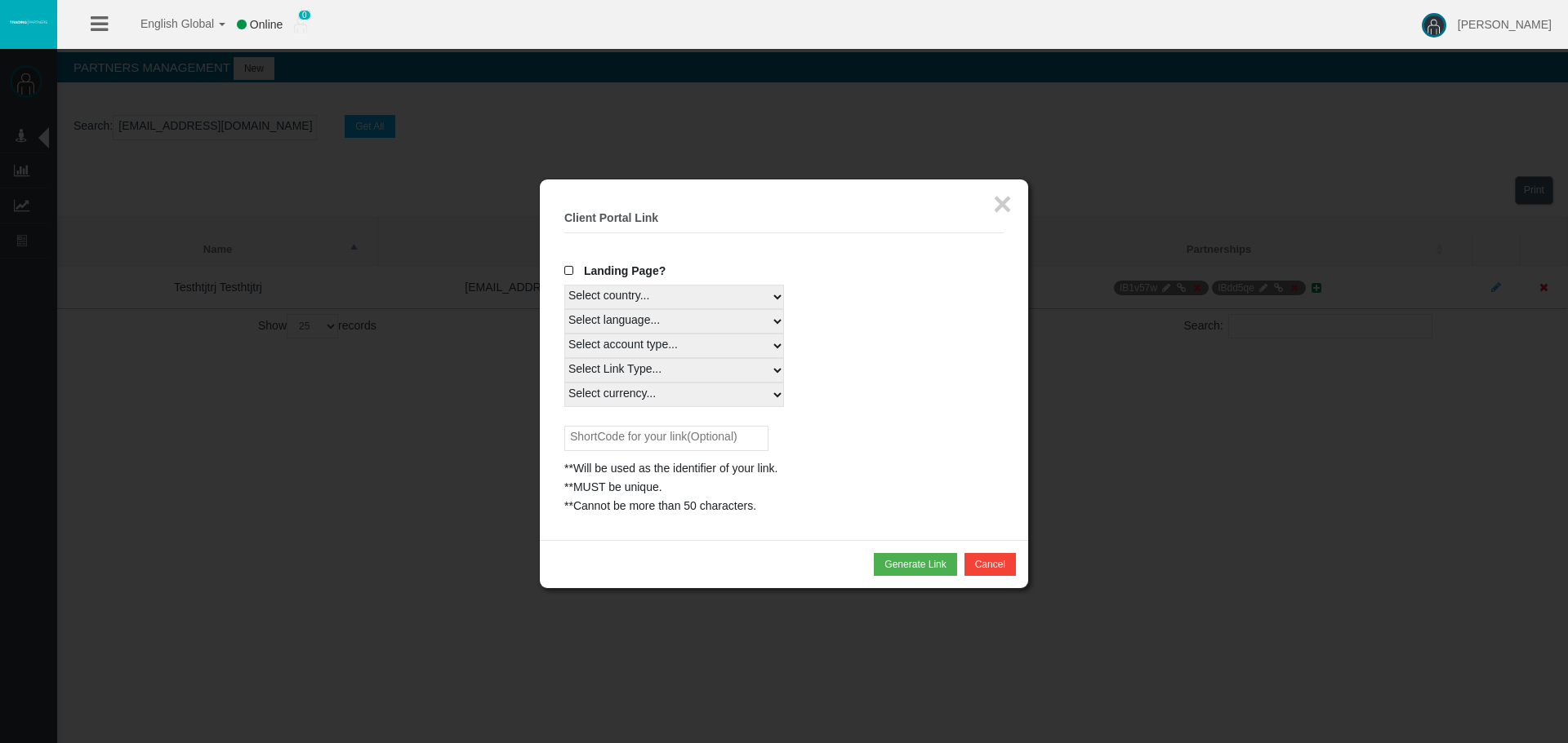
click at [687, 296] on select "Select country... Rest of the World" at bounding box center [673, 296] width 219 height 24
select select
click at [564, 285] on select "Select country... Rest of the World" at bounding box center [673, 296] width 219 height 24
click at [984, 214] on h5 "Client Portal Link" at bounding box center [783, 218] width 439 height 13
click at [989, 208] on legend "× Client Portal Link" at bounding box center [783, 218] width 439 height 29
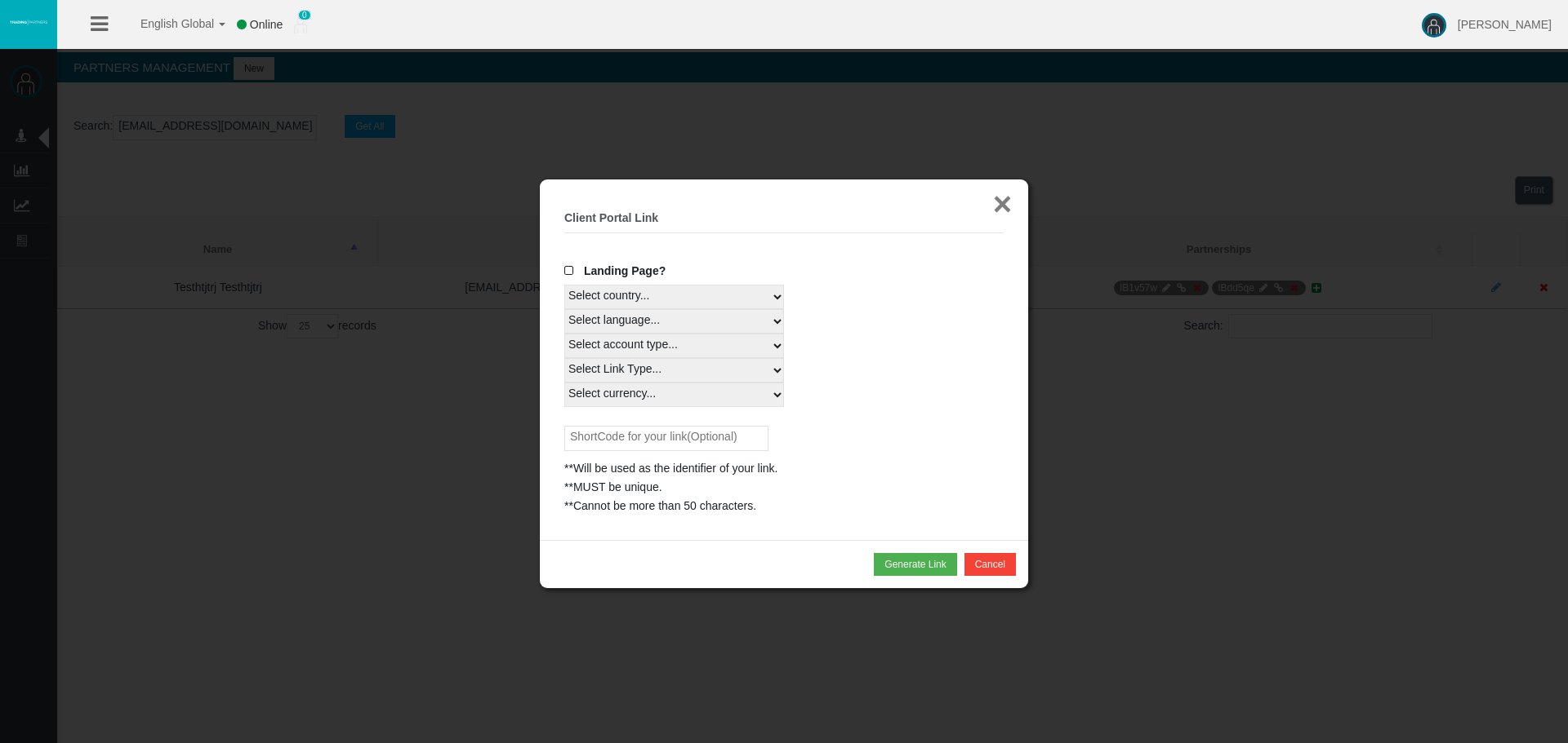
click at [1010, 204] on button "×" at bounding box center [1001, 205] width 18 height 33
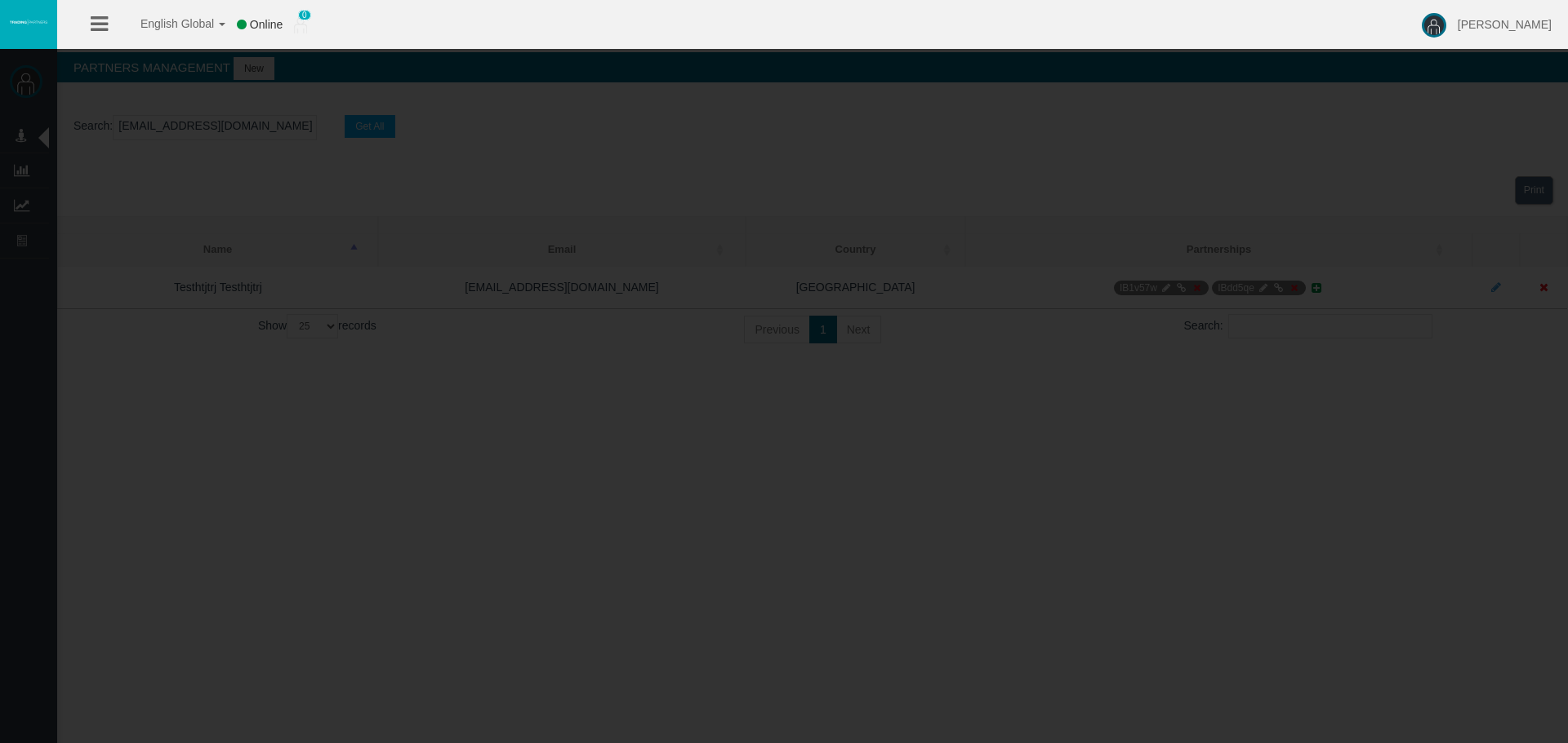
click at [998, 205] on div "Print" at bounding box center [812, 190] width 1510 height 51
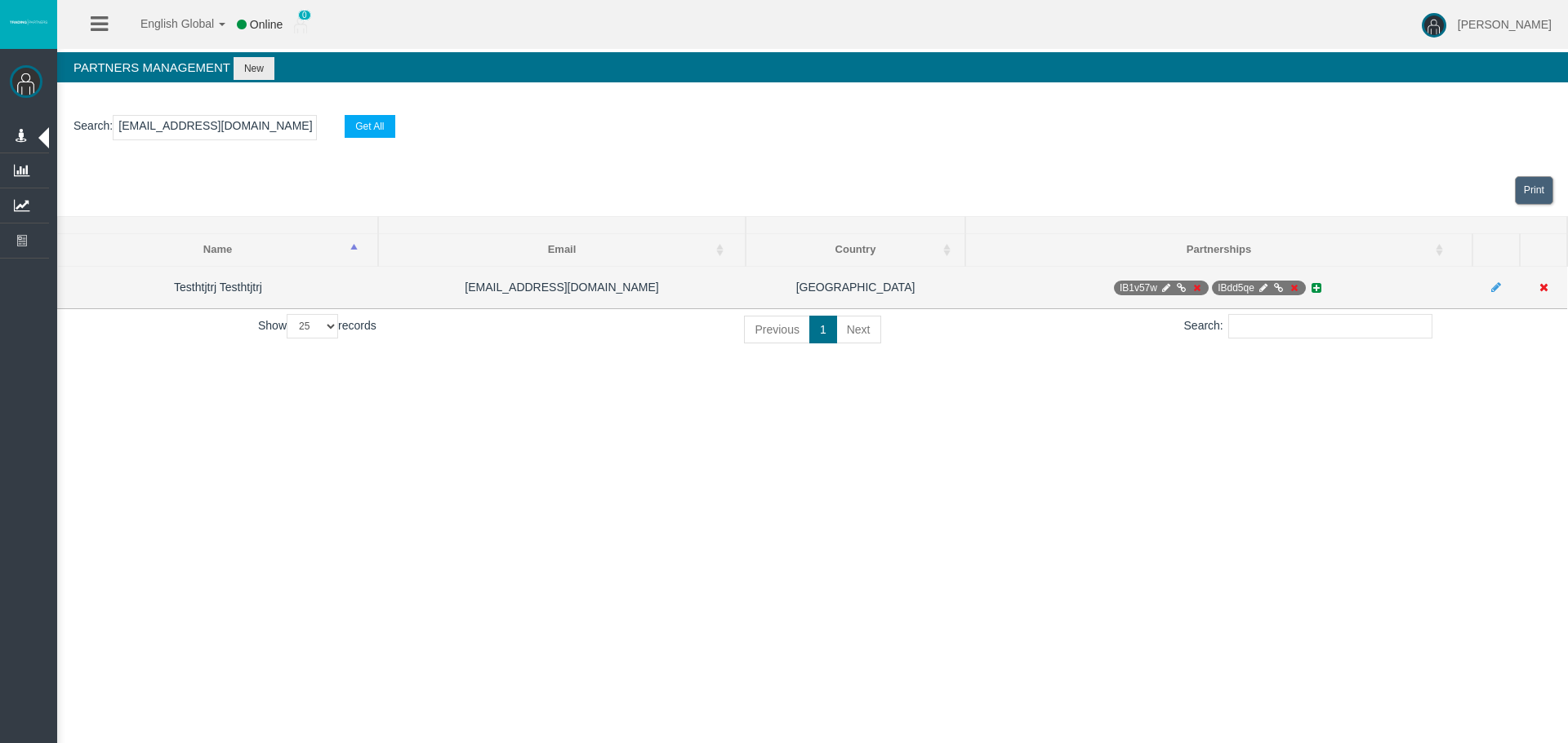
click at [1261, 285] on icon at bounding box center [1262, 288] width 13 height 10
select select "0"
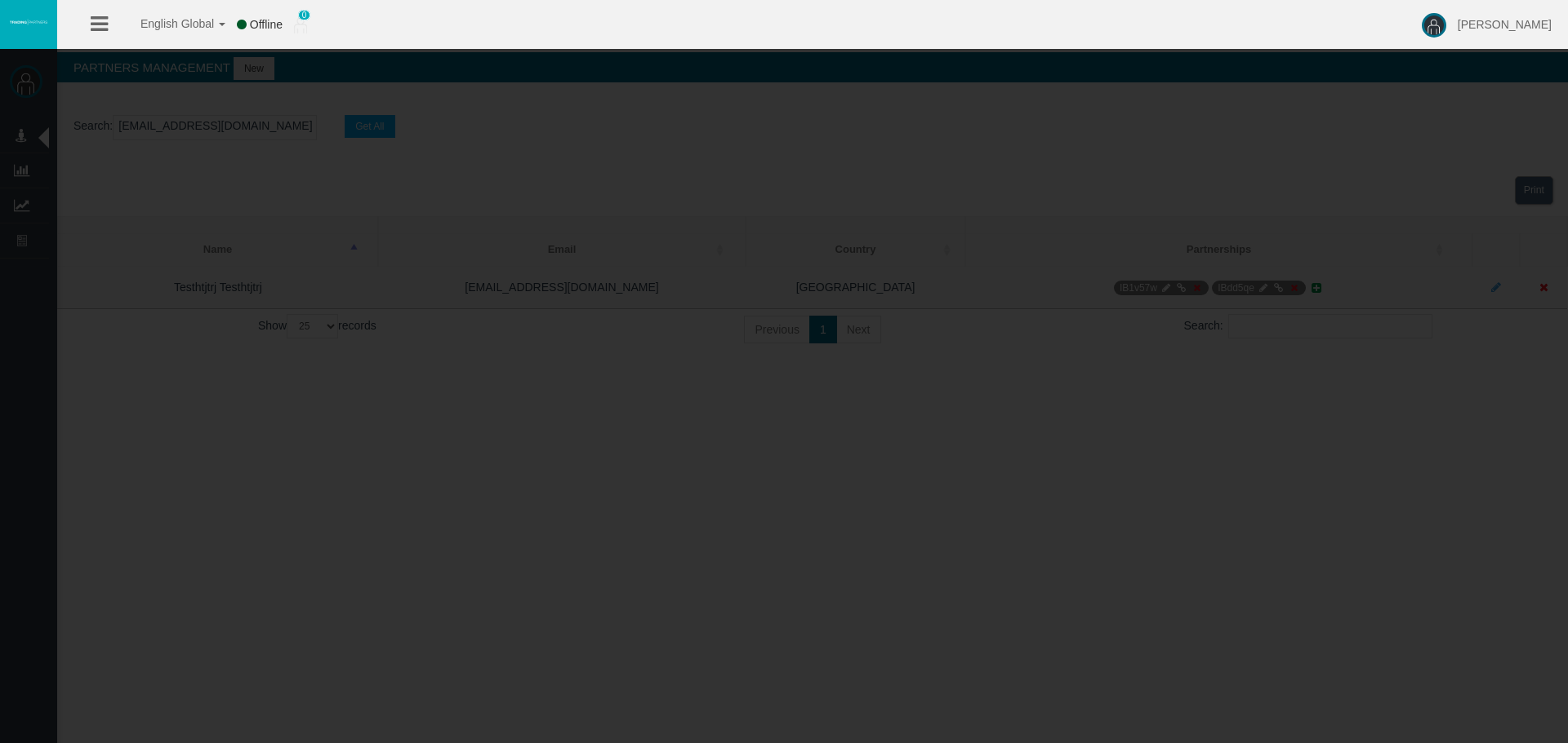
type input "IBdd5qe"
type input "19268999"
select select "1"
type input "19268999"
select select
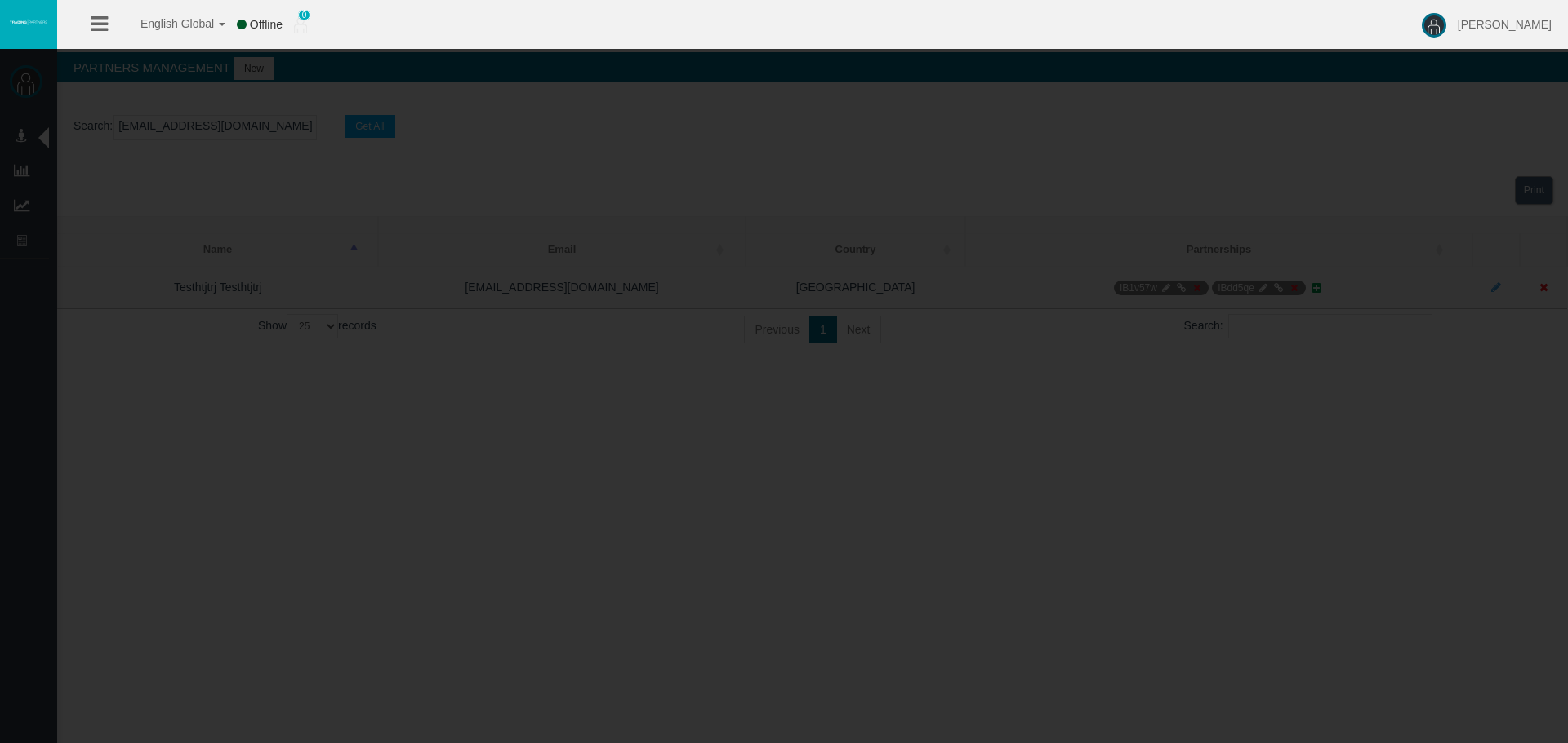
select select
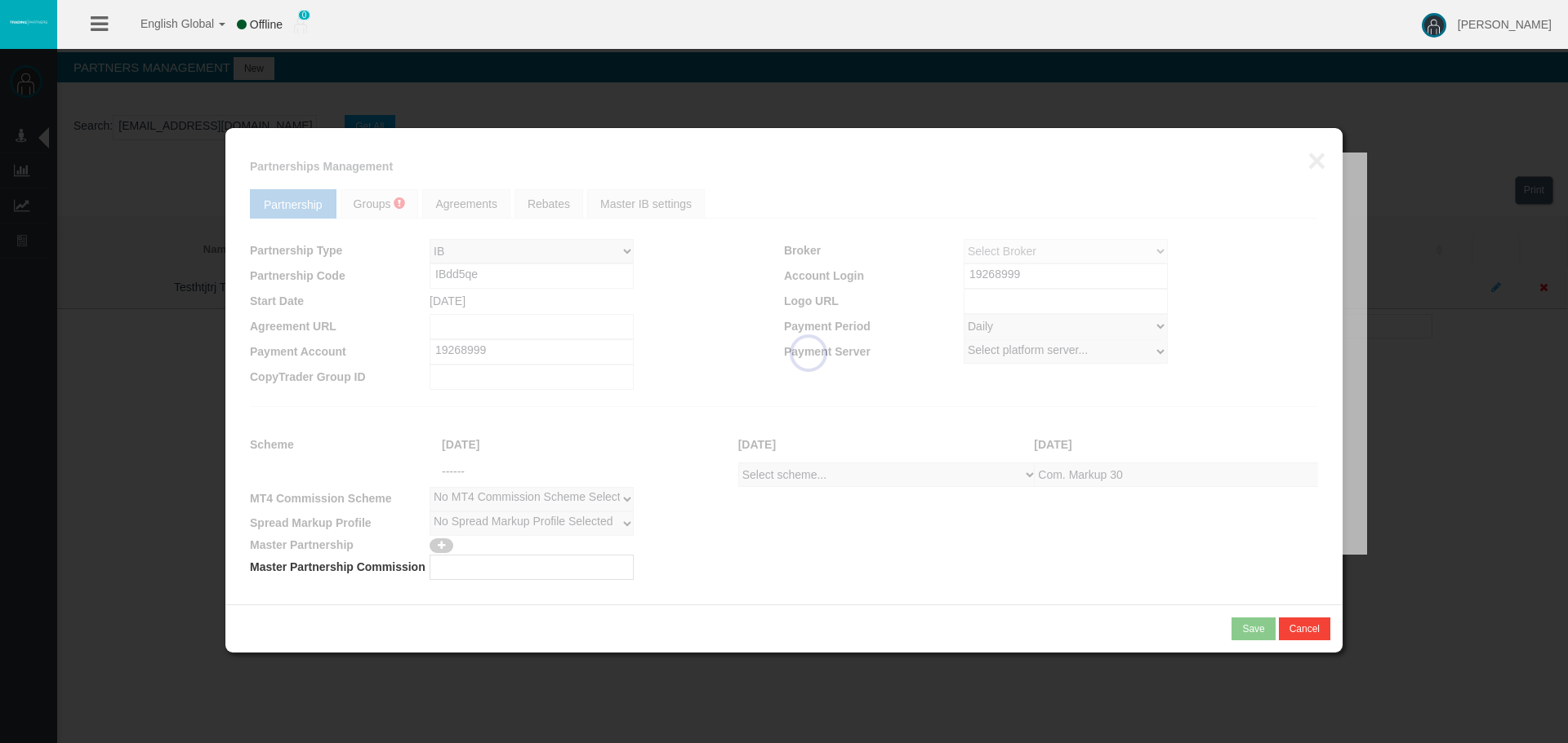
select select "1"
select select
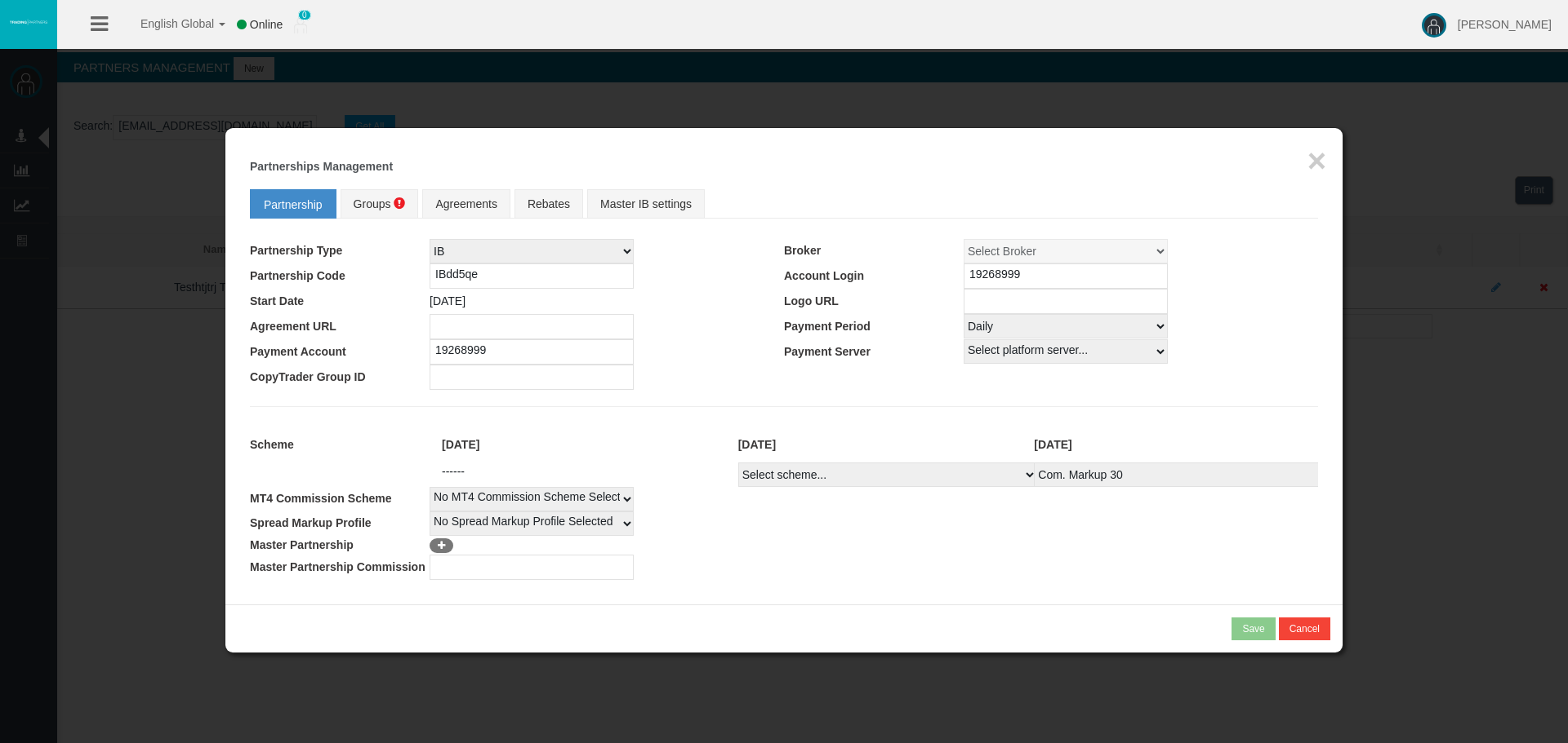
click at [892, 479] on select "Select scheme... Com. Markup 30 Master 18.20% Master Standard Spread (T4Trade) …" at bounding box center [887, 474] width 299 height 24
select select
click at [738, 462] on select "Select scheme... Com. Markup 30 Master 18.20% Master Standard Spread (T4Trade) …" at bounding box center [887, 474] width 299 height 24
select select
click at [637, 209] on link "Master IB settings" at bounding box center [646, 204] width 118 height 29
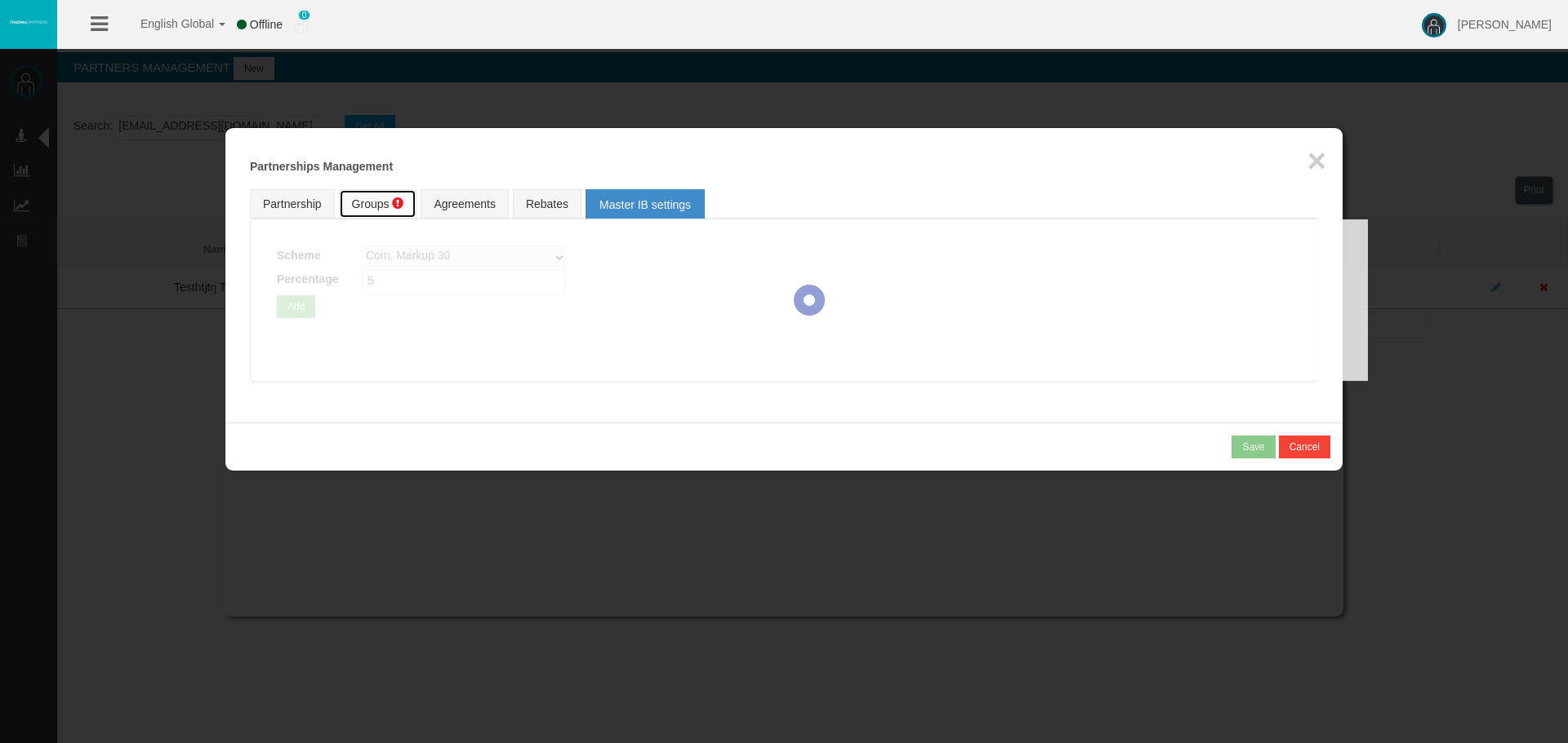
click at [390, 205] on link "Groups" at bounding box center [378, 204] width 78 height 29
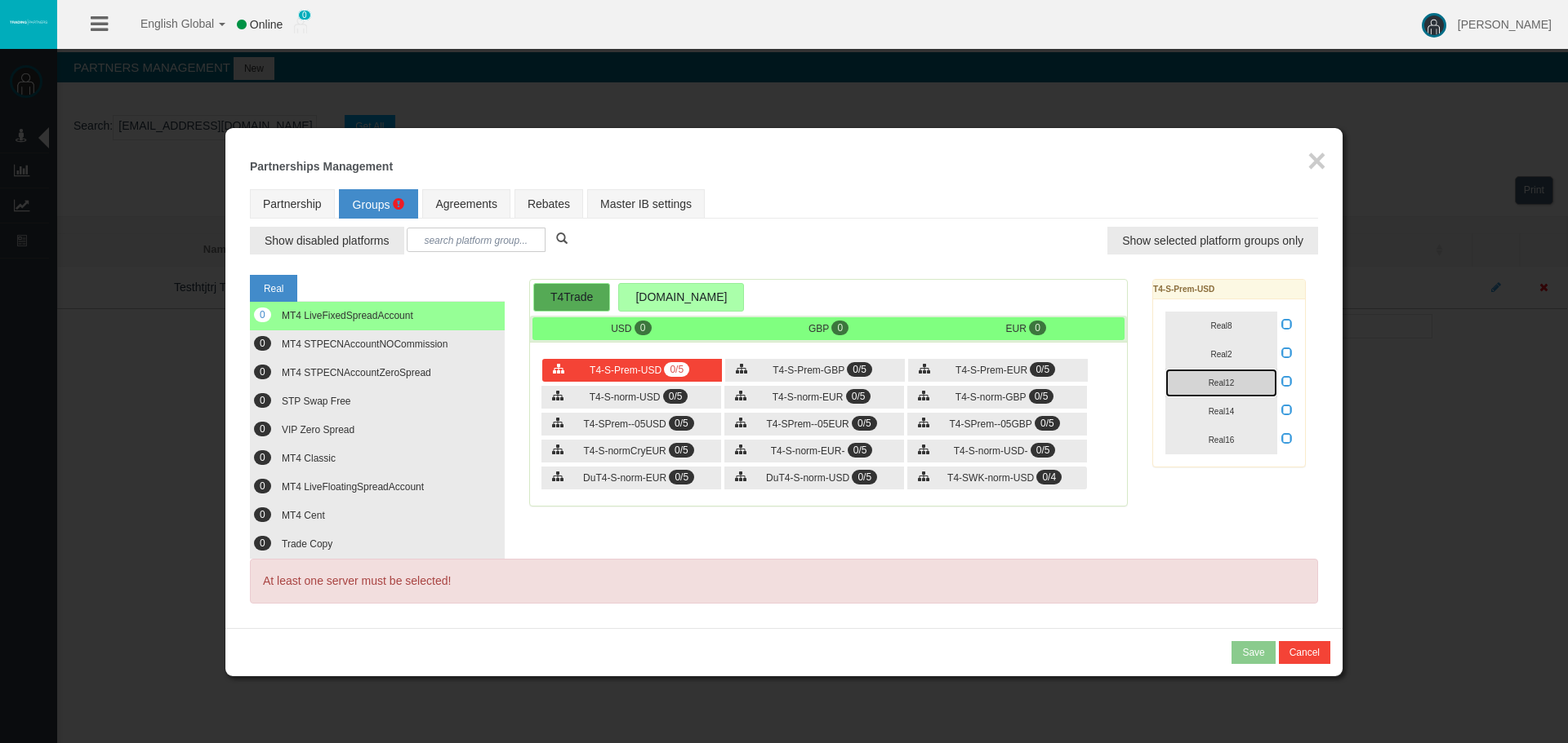
click at [1209, 369] on button "Real12" at bounding box center [1221, 383] width 112 height 29
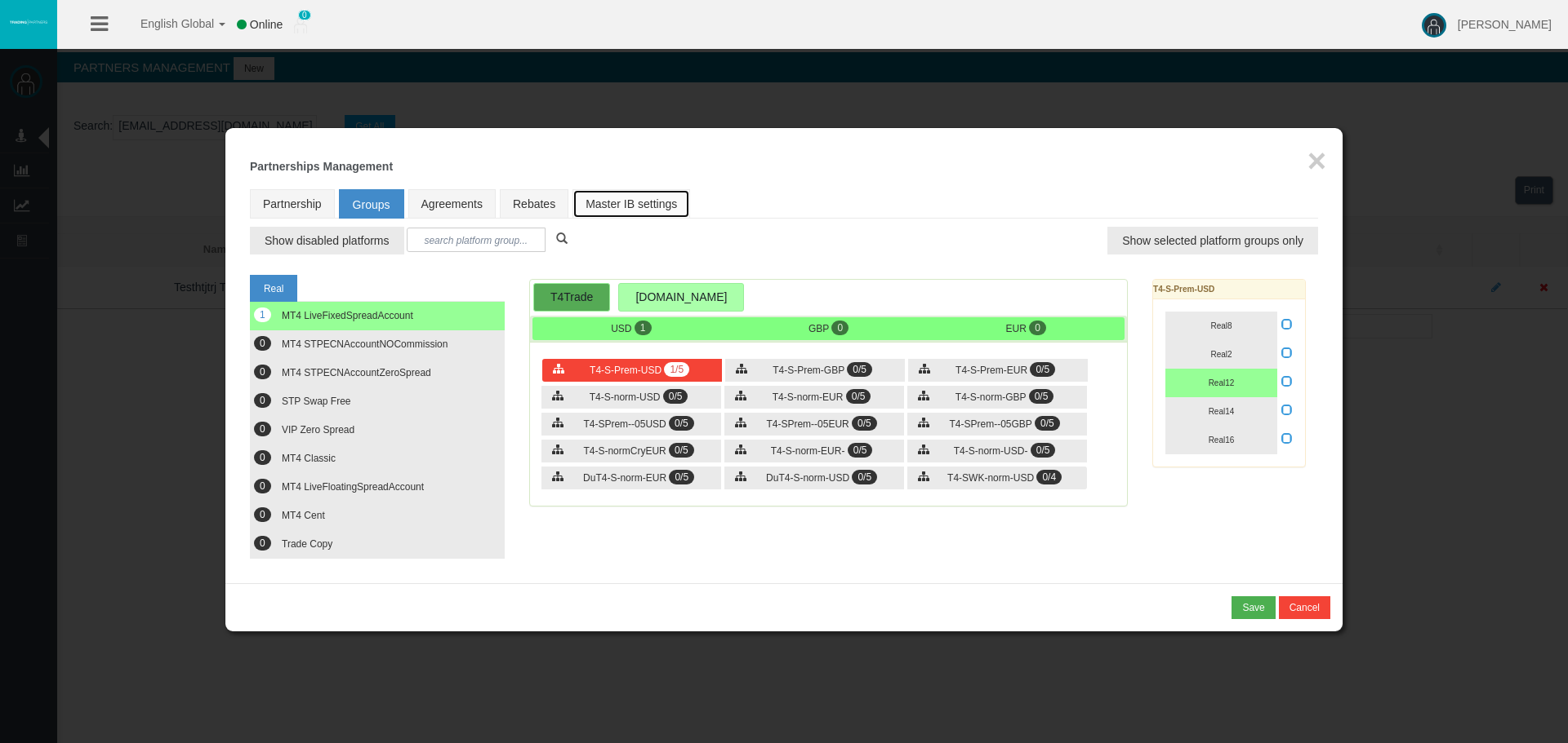
click at [647, 211] on link "Master IB settings" at bounding box center [631, 204] width 118 height 29
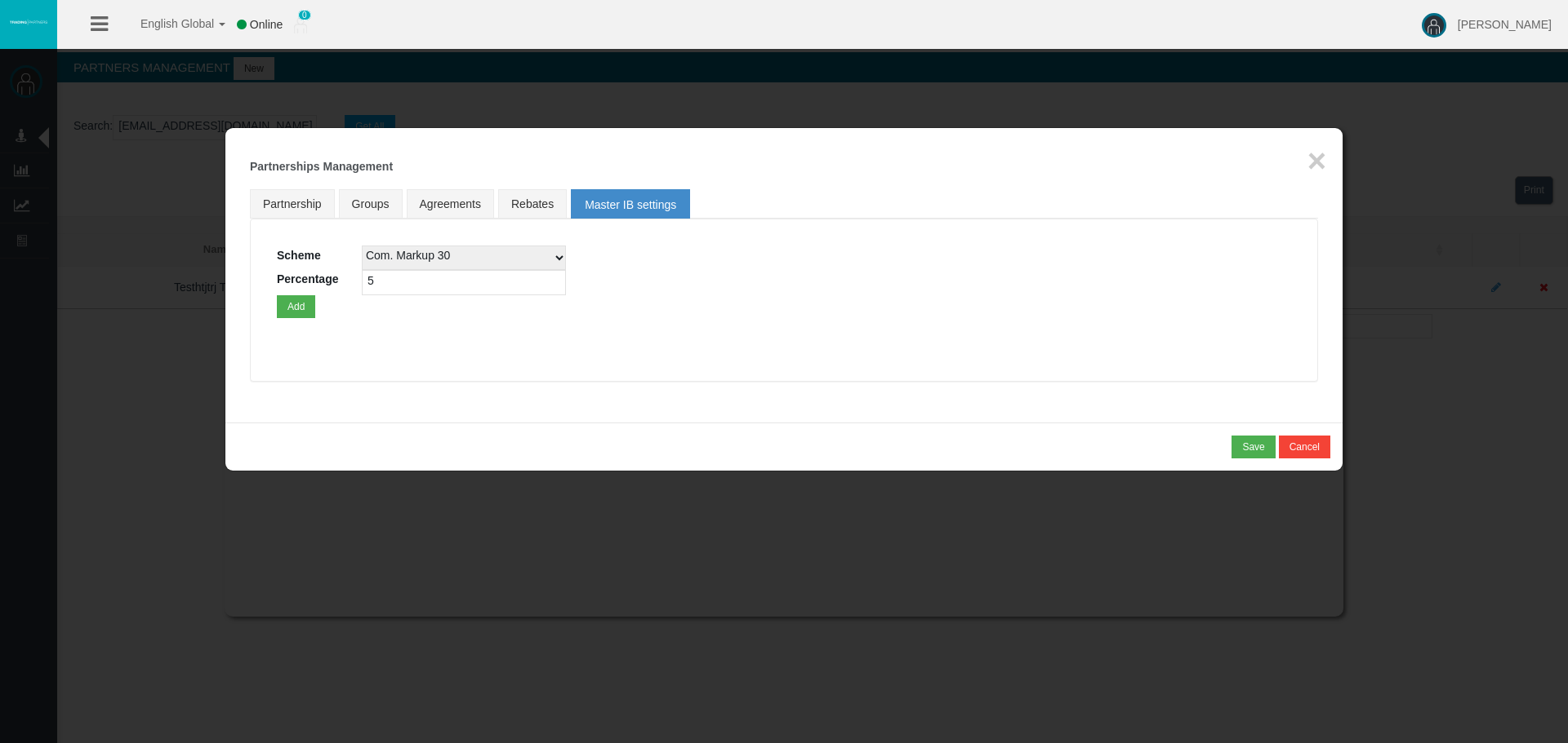
click at [531, 256] on select "Com. Markup 30 Master 18.20% Master Standard Spread (T4Trade) Pro Spread (T4Tra…" at bounding box center [463, 258] width 204 height 24
select select
click at [362, 246] on select "Com. Markup 30 Master 18.20% Master Standard Spread (T4Trade) Pro Spread (T4Tra…" at bounding box center [463, 258] width 204 height 24
click at [304, 306] on button "Add" at bounding box center [296, 307] width 39 height 23
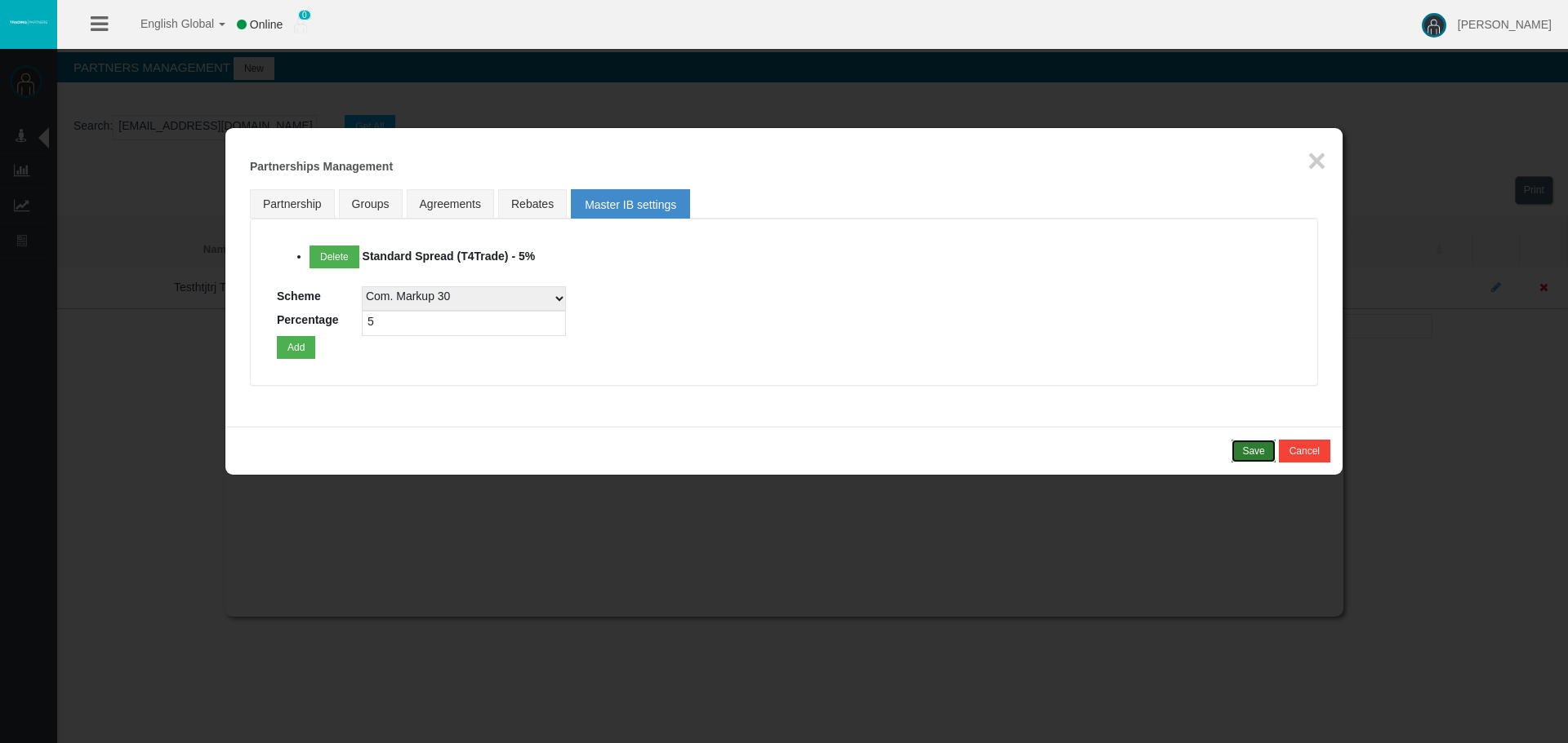
click at [1241, 452] on button "Save" at bounding box center [1252, 452] width 43 height 23
click at [1241, 457] on div "Confirm" at bounding box center [1247, 451] width 35 height 14
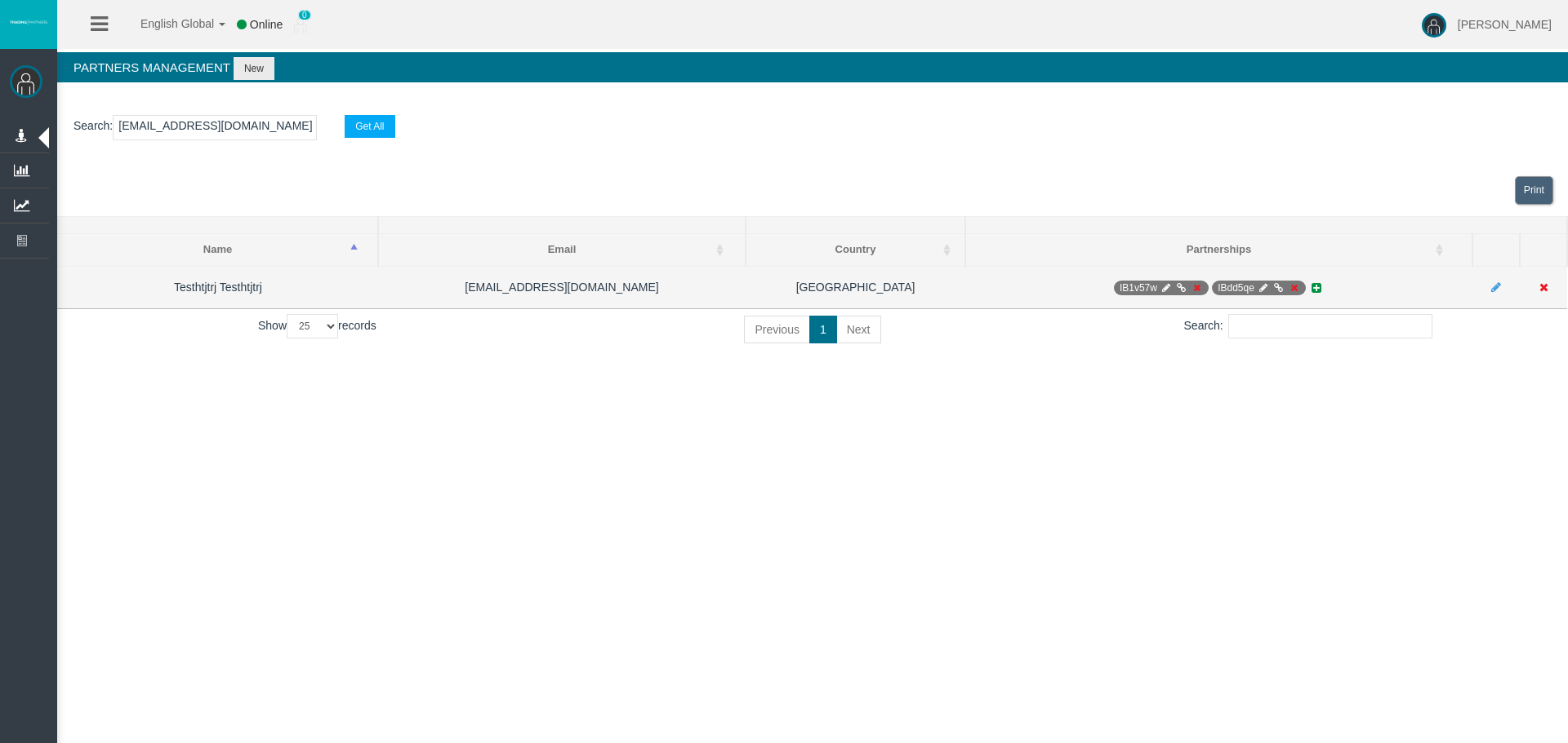
click at [1276, 286] on icon at bounding box center [1278, 288] width 13 height 10
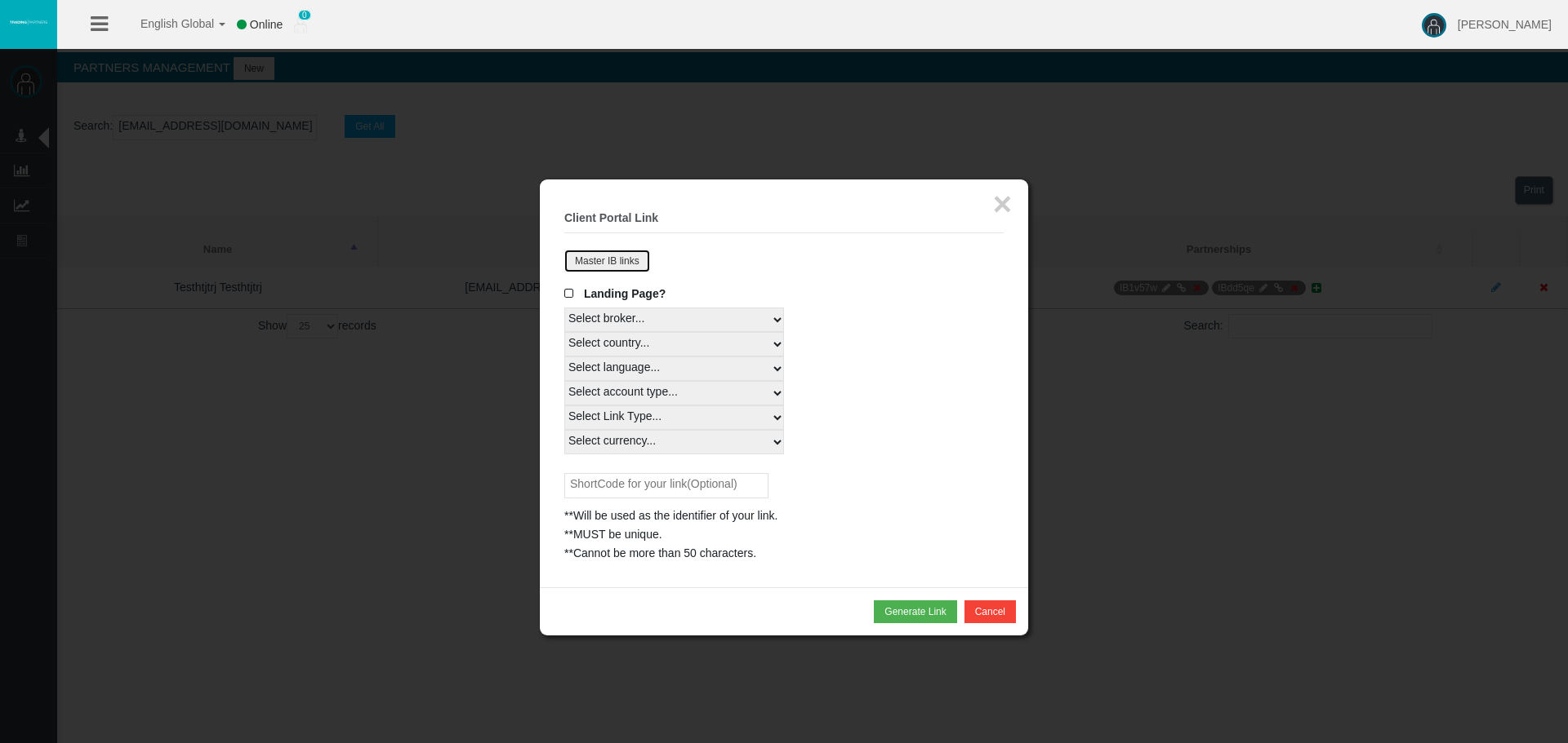
click at [622, 261] on button "Master IB links" at bounding box center [606, 261] width 86 height 23
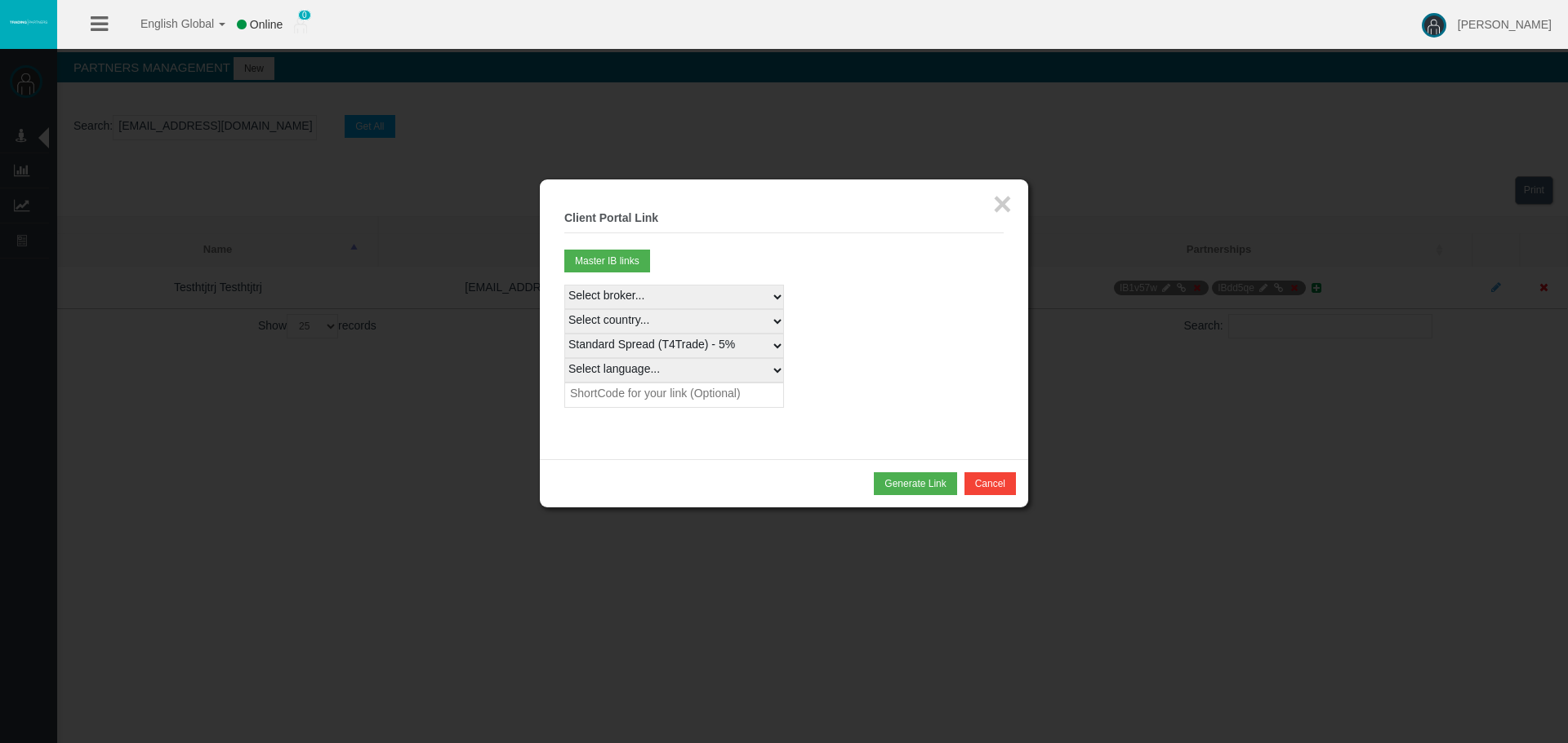
click at [632, 317] on select "Select country... Rest of the World" at bounding box center [673, 321] width 219 height 24
select select
click at [564, 310] on select "Select country... Rest of the World" at bounding box center [673, 321] width 219 height 24
click at [633, 332] on select "Select country... Rest of the World" at bounding box center [673, 321] width 219 height 24
click at [552, 416] on div "× Client Portal Link Create client link Create partner link Your links Master I…" at bounding box center [784, 319] width 489 height 280
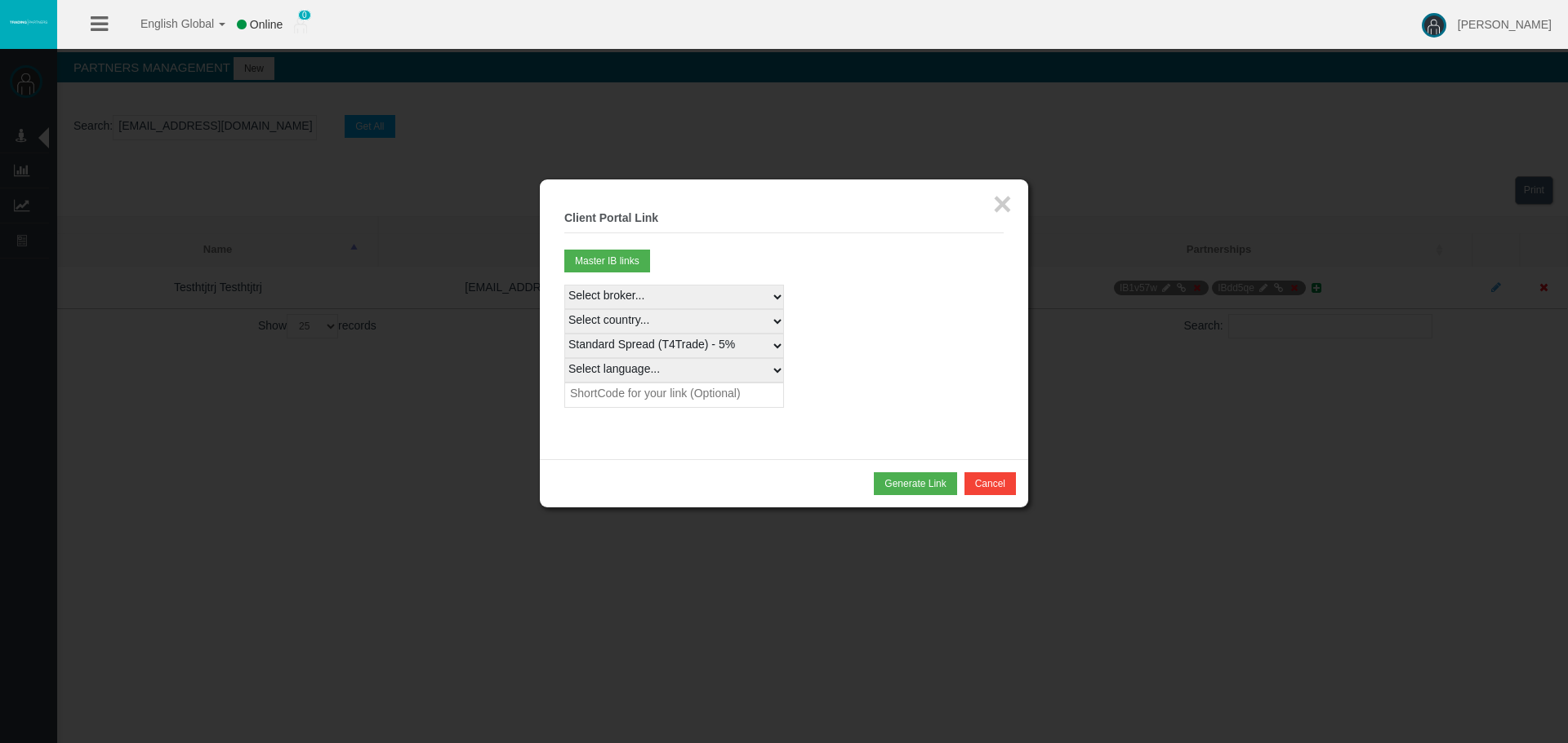
click at [605, 367] on select "Select language... English Japanese Chinese Portuguese Spanish Czech German Fre…" at bounding box center [673, 370] width 219 height 24
select select
click at [564, 358] on select "Select language... English Japanese Chinese Portuguese Spanish Czech German Fre…" at bounding box center [673, 370] width 219 height 24
click at [925, 491] on button "Generate Link" at bounding box center [914, 484] width 82 height 23
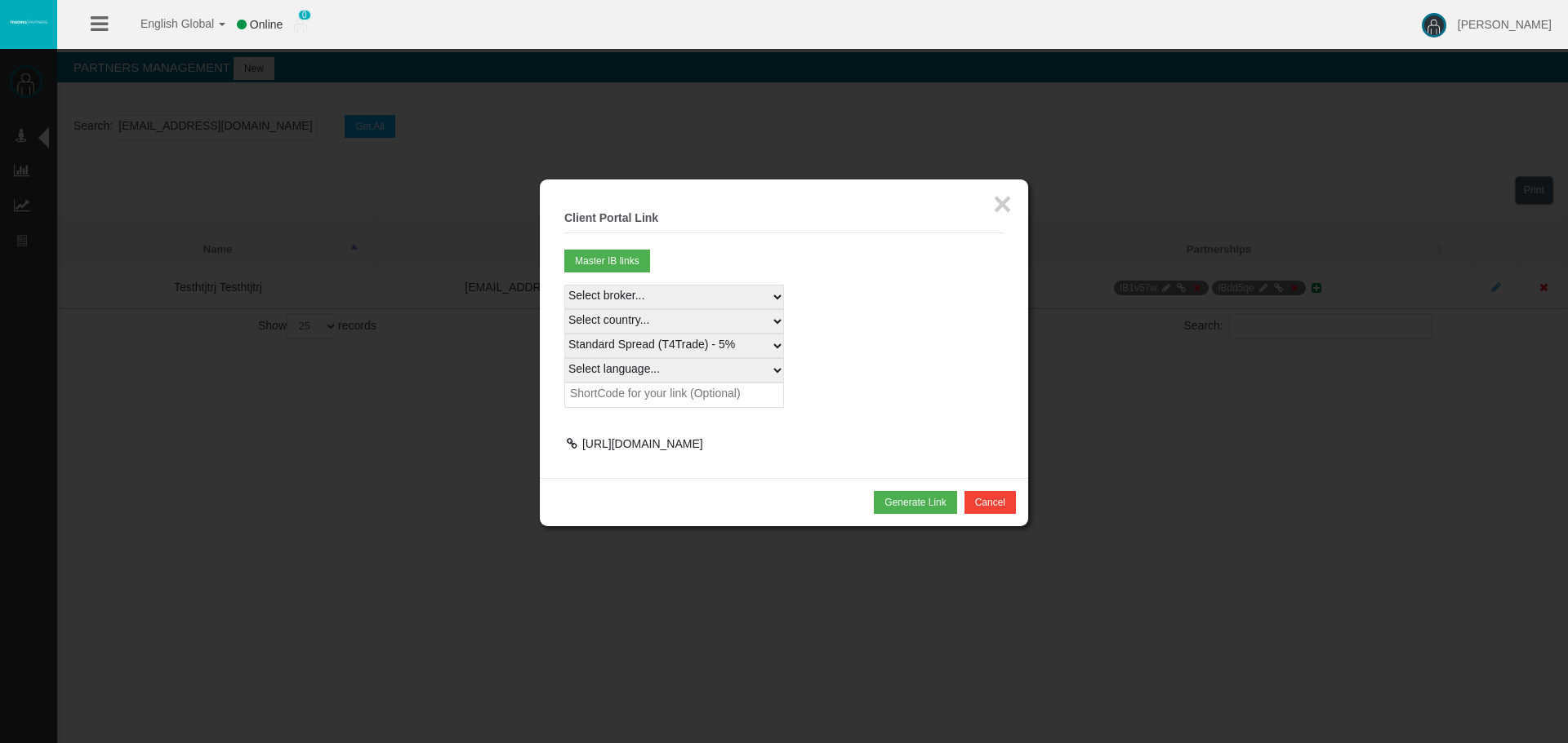
click at [561, 446] on div "× Client Portal Link Create client link Create partner link Your links Master I…" at bounding box center [784, 329] width 489 height 299
click at [564, 446] on div at bounding box center [571, 444] width 14 height 12
click at [569, 443] on div at bounding box center [571, 444] width 14 height 12
click at [1007, 204] on button "×" at bounding box center [1001, 205] width 18 height 33
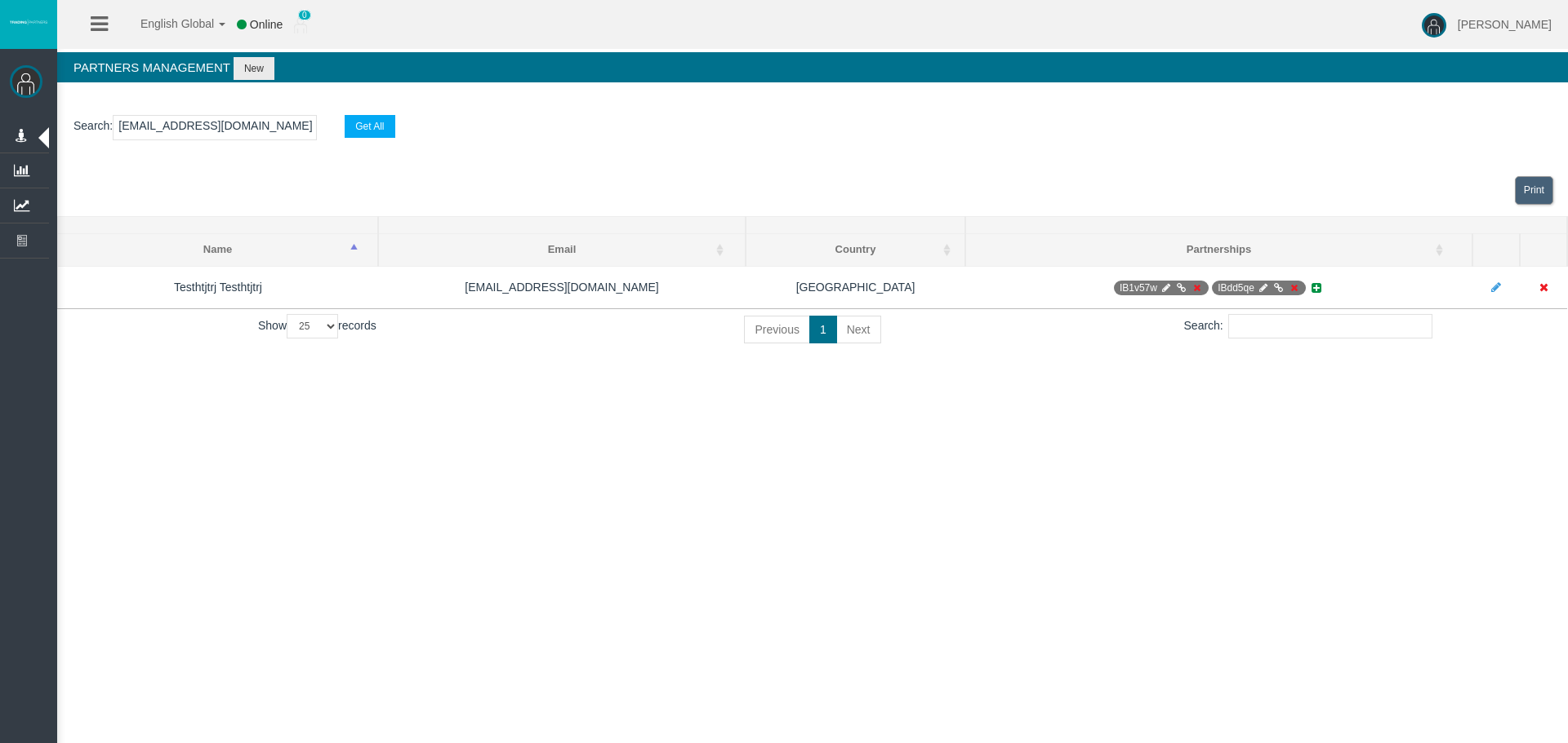
click at [162, 139] on input "testhtjtrj@gmail.com" at bounding box center [214, 127] width 204 height 25
click at [166, 125] on input "testhtjtrj@gmail.com" at bounding box center [214, 127] width 204 height 25
paste input "egjrigin"
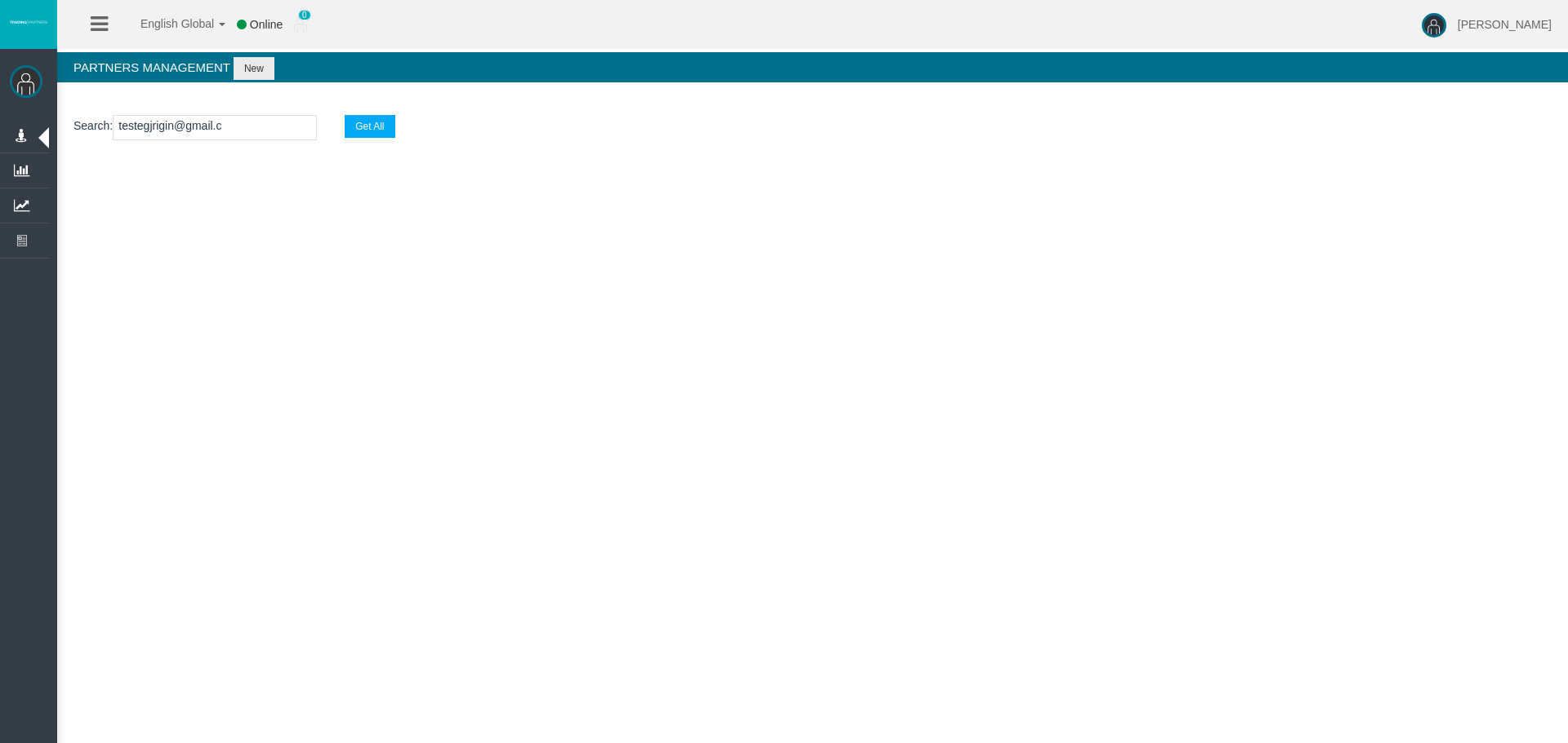
drag, startPoint x: 198, startPoint y: 103, endPoint x: 181, endPoint y: 126, distance: 28.6
click at [197, 108] on section "Search : testegjrigin@gmail.c Get All" at bounding box center [812, 131] width 1510 height 66
click at [181, 126] on input "testegjrigin@gmail.c" at bounding box center [214, 127] width 204 height 25
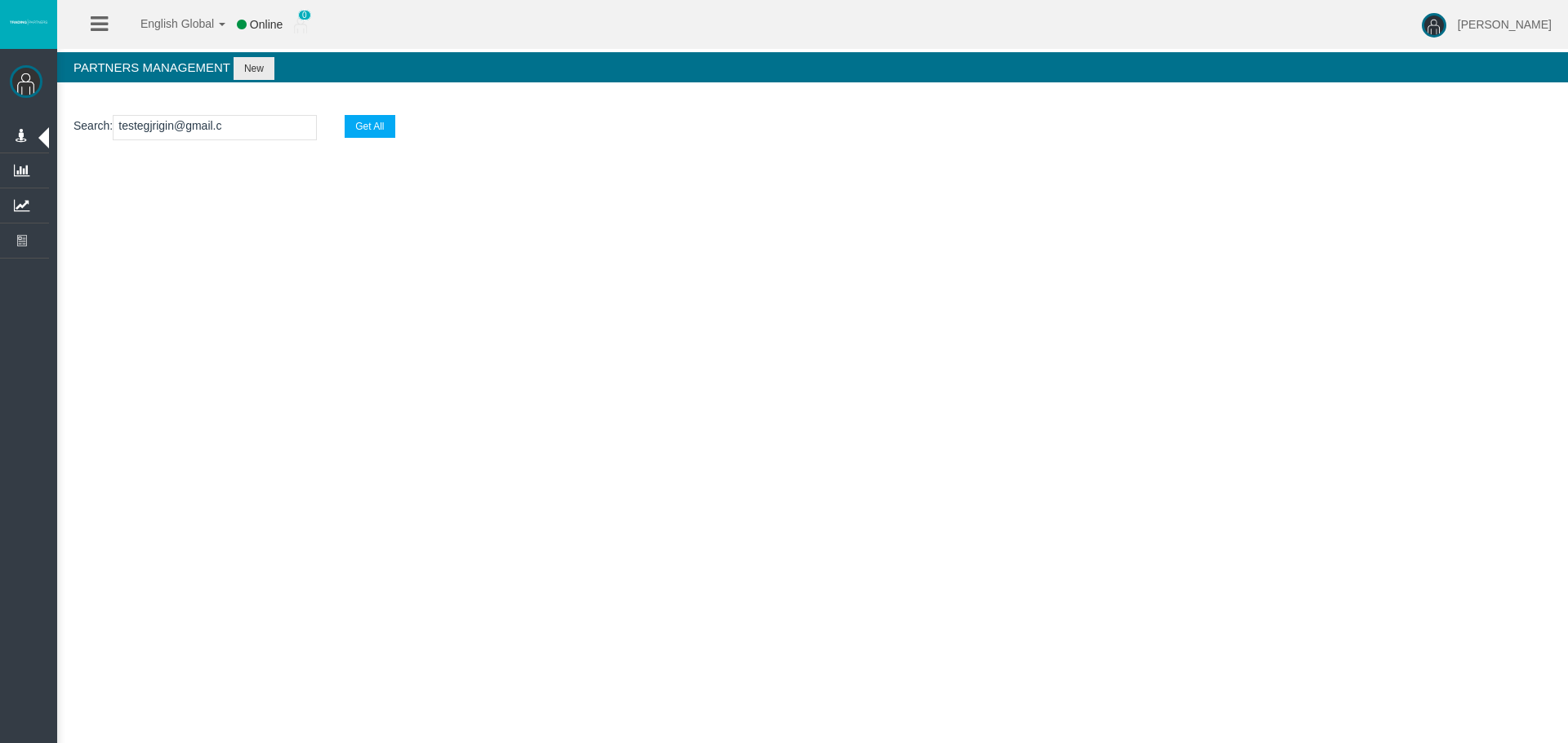
paste input "3464gre65@gmail.com"
click at [202, 119] on input "test3464gre65@gmail.c" at bounding box center [214, 127] width 204 height 25
paste input "egjrigin@gmail.com"
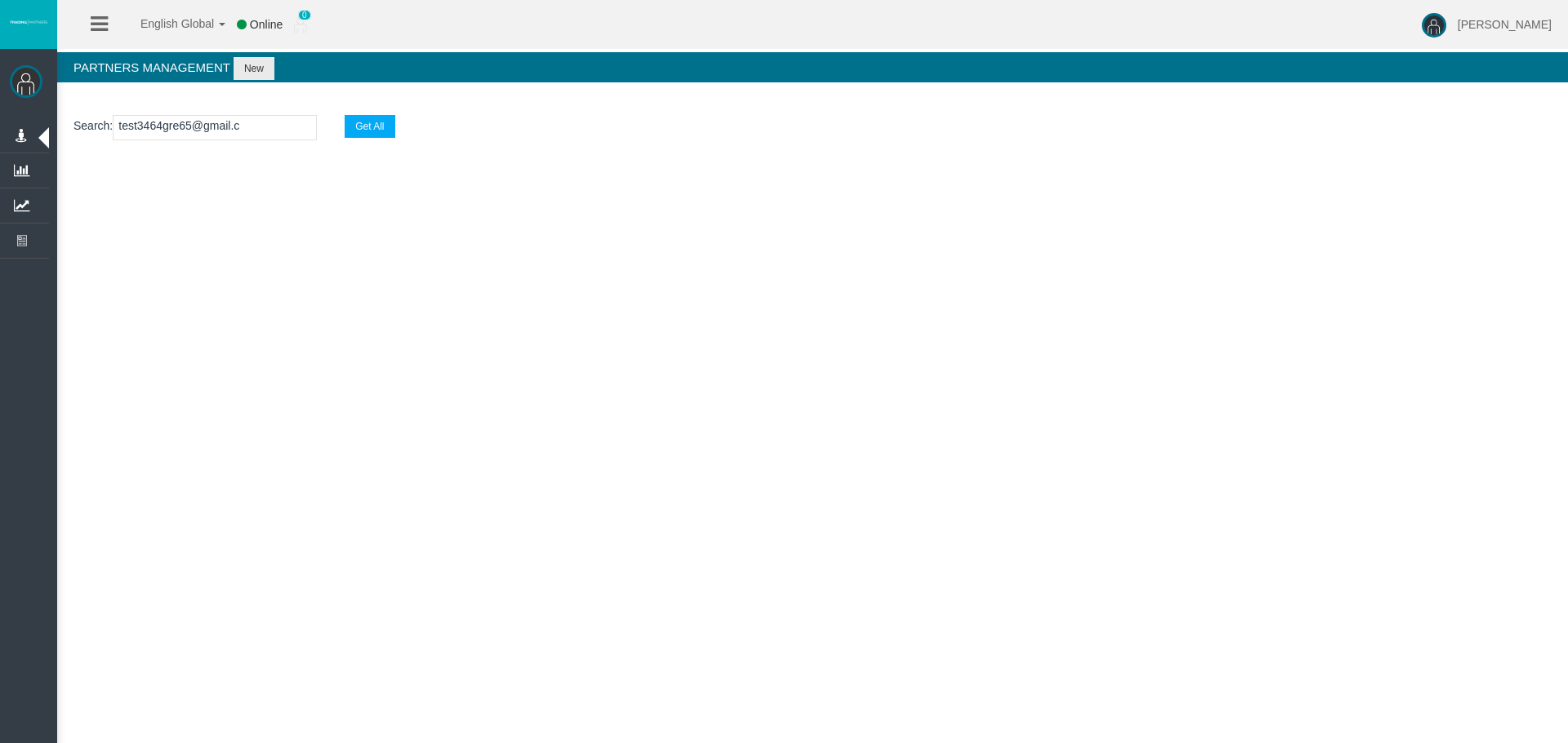
type input "testegjrigin@gmail.com"
select select "25"
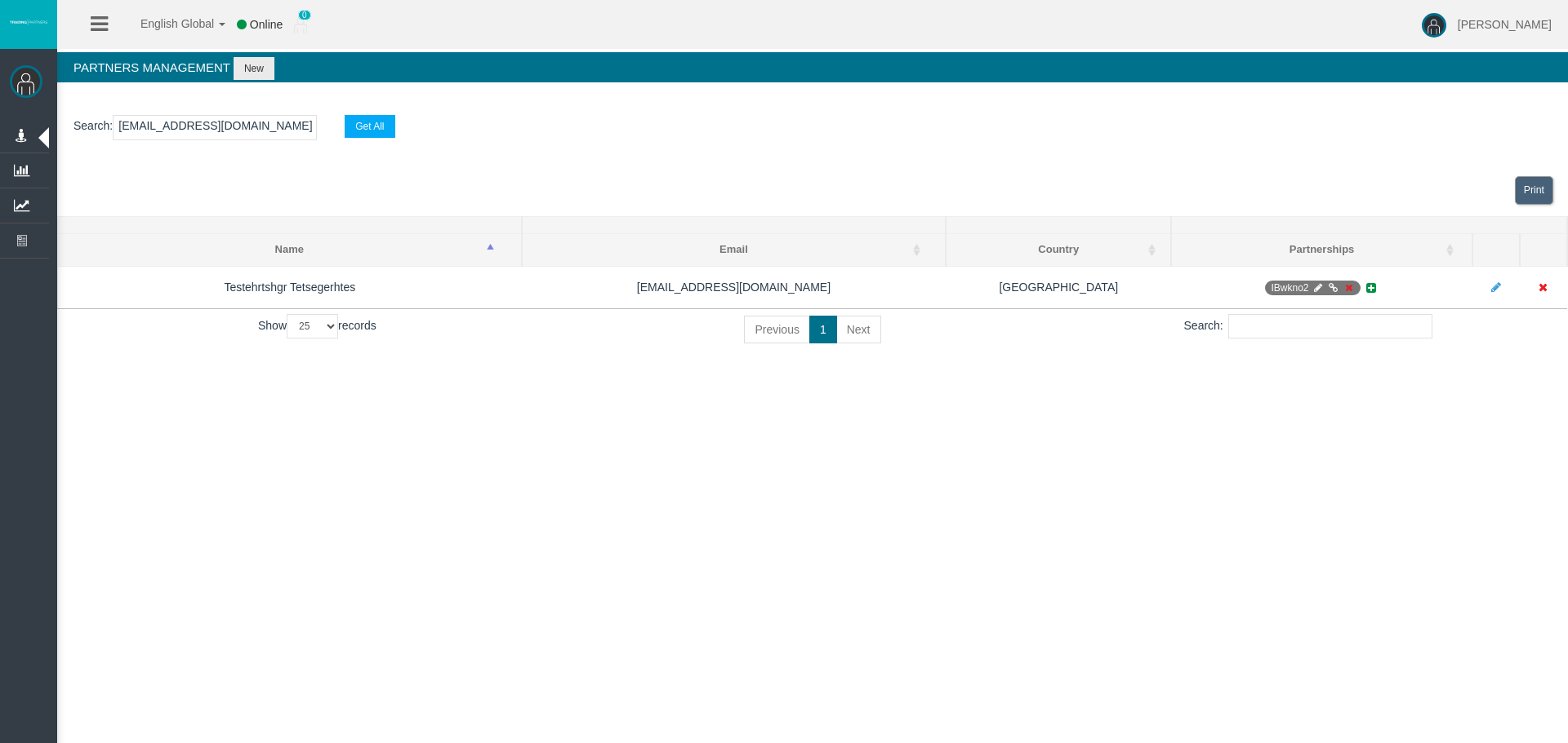
type input "testegjrigin@gmail.com"
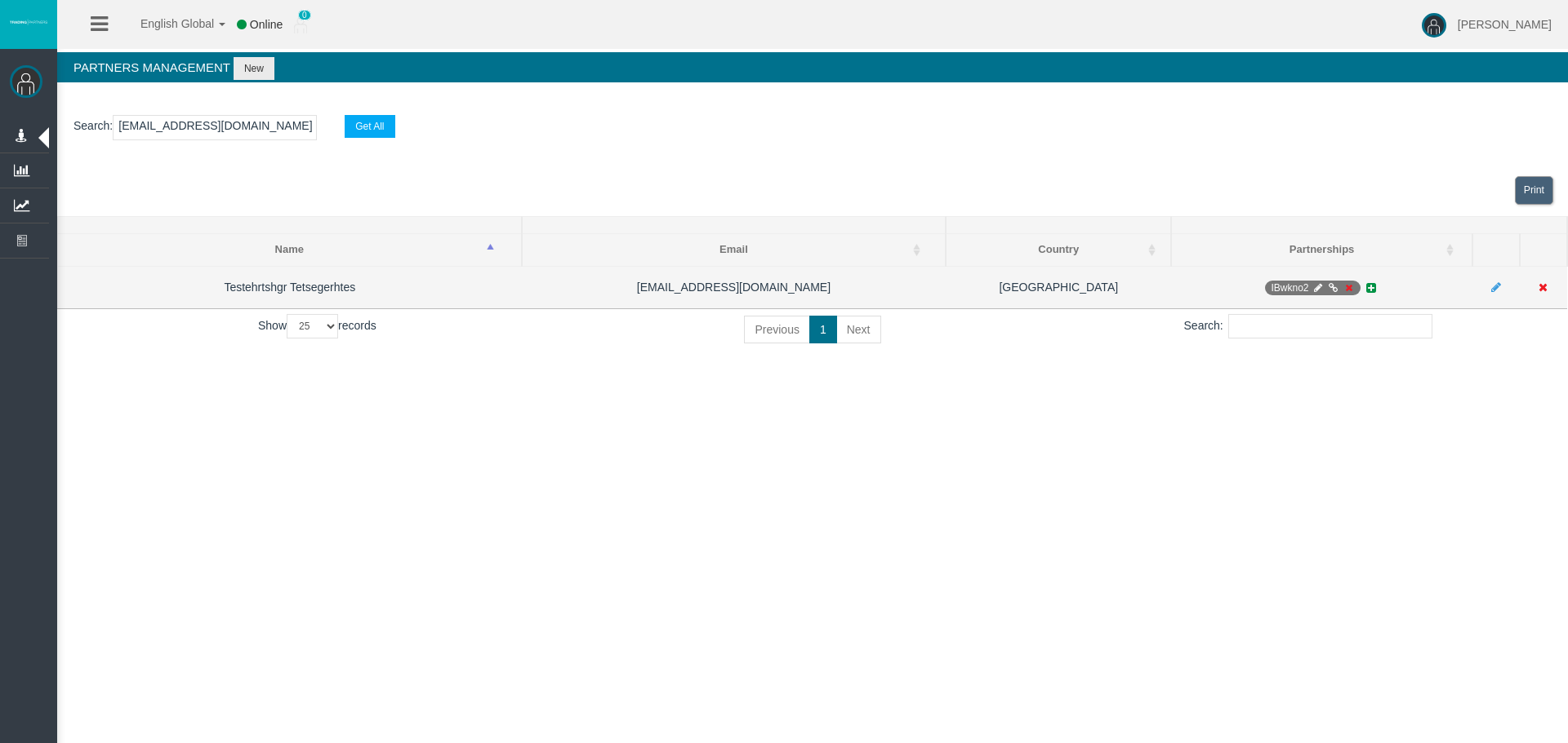
click at [1315, 289] on icon at bounding box center [1317, 288] width 13 height 10
select select "1"
